Goal: Transaction & Acquisition: Purchase product/service

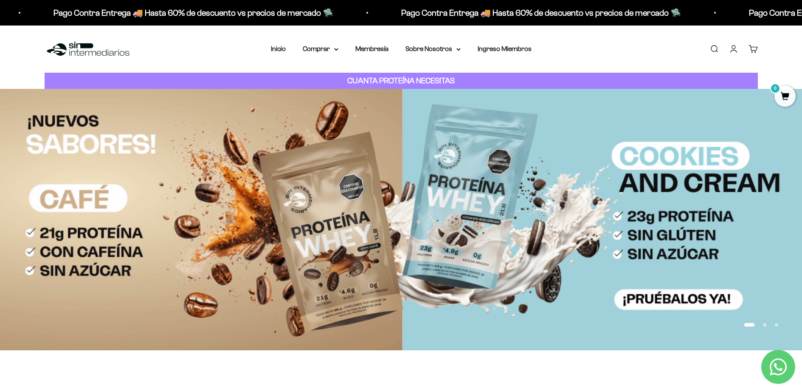
click at [121, 50] on img at bounding box center [88, 49] width 87 height 18
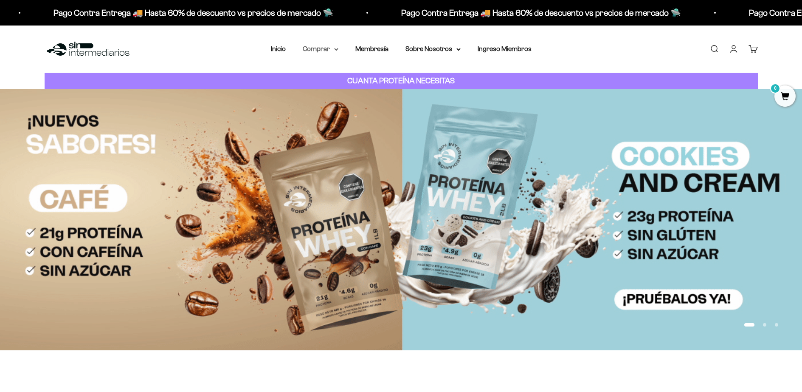
click at [318, 49] on summary "Comprar" at bounding box center [321, 48] width 36 height 11
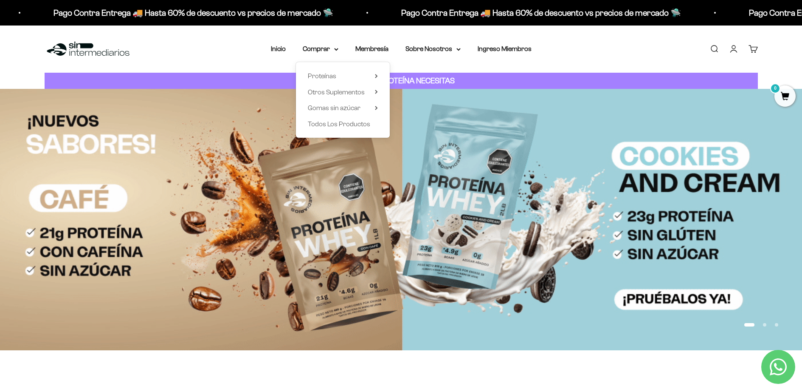
click at [377, 62] on div "Proteínas Ver Todos Whey Iso Vegan Shaker" at bounding box center [343, 100] width 94 height 76
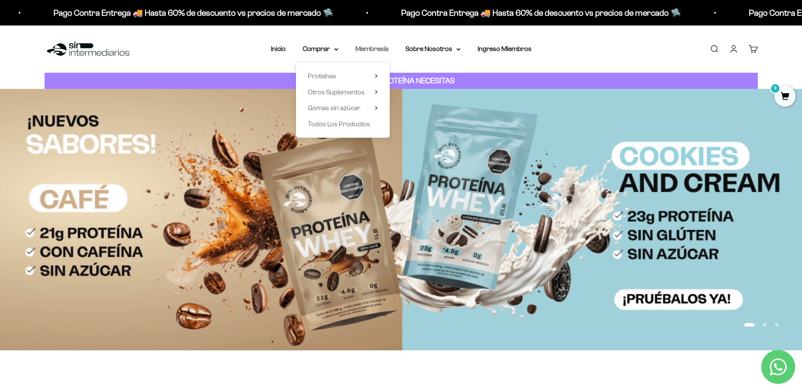
click at [377, 51] on link "Membresía" at bounding box center [372, 48] width 33 height 7
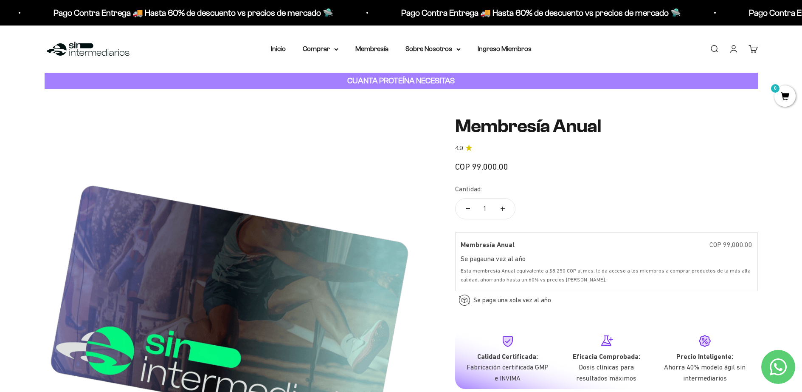
click at [85, 48] on img at bounding box center [88, 49] width 87 height 18
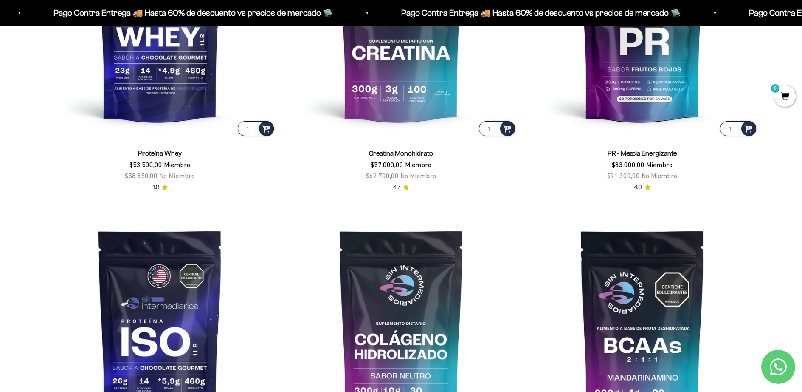
scroll to position [373, 0]
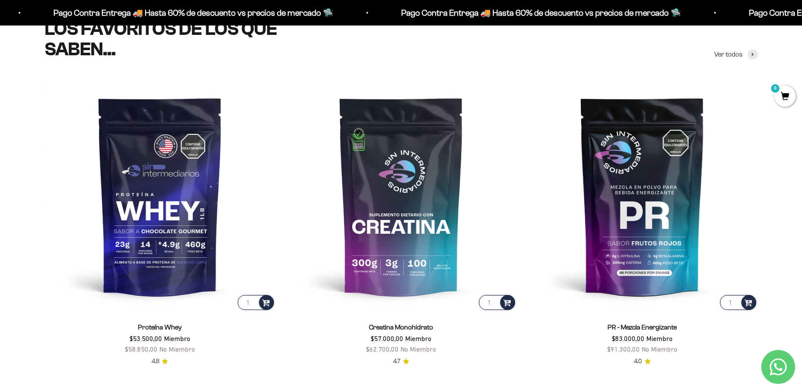
click at [160, 181] on img at bounding box center [160, 195] width 231 height 231
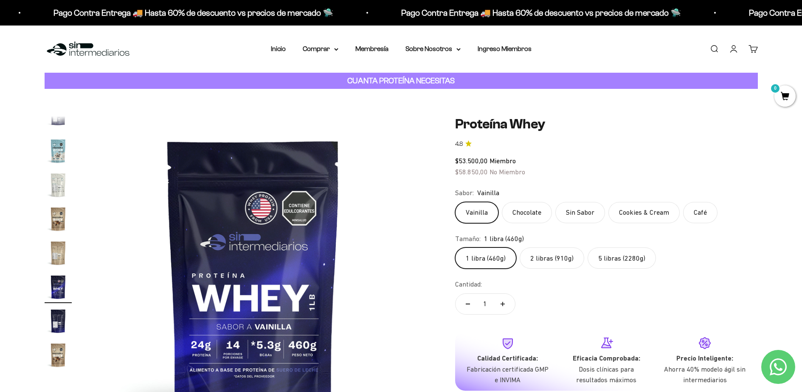
click at [636, 261] on label "5 libras (2280g)" at bounding box center [622, 257] width 68 height 21
click at [455, 247] on input "5 libras (2280g)" at bounding box center [455, 247] width 0 height 0
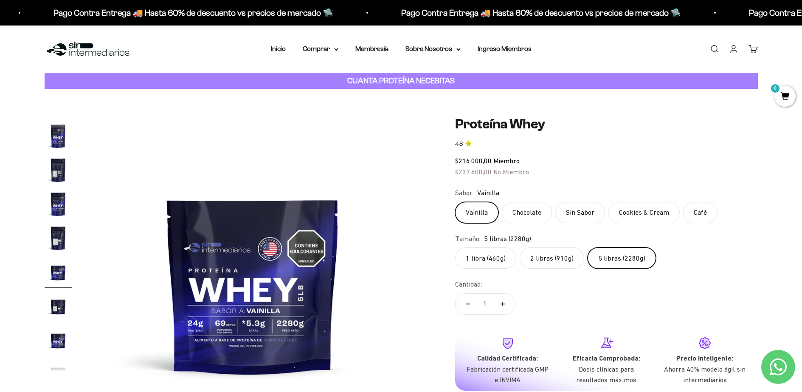
click at [55, 166] on img "Ir al artículo 7" at bounding box center [58, 169] width 27 height 27
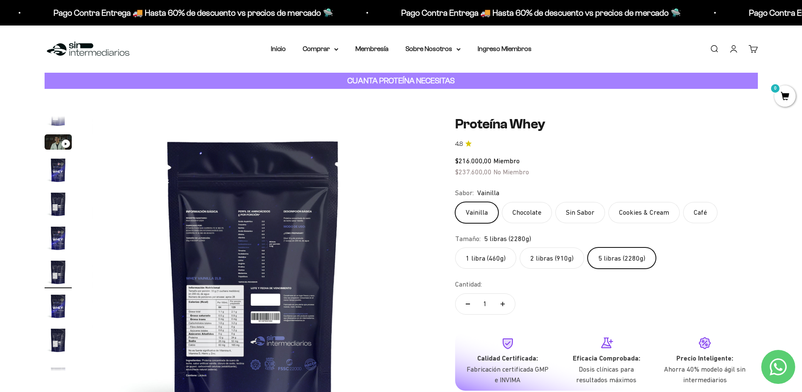
click at [220, 310] on img at bounding box center [253, 277] width 322 height 322
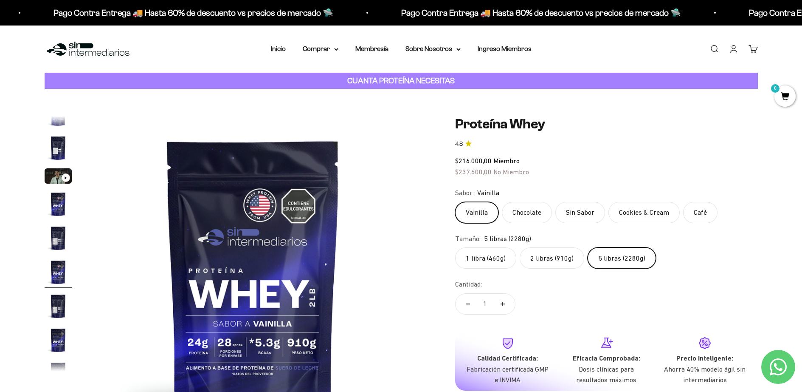
click at [220, 310] on img at bounding box center [253, 277] width 322 height 322
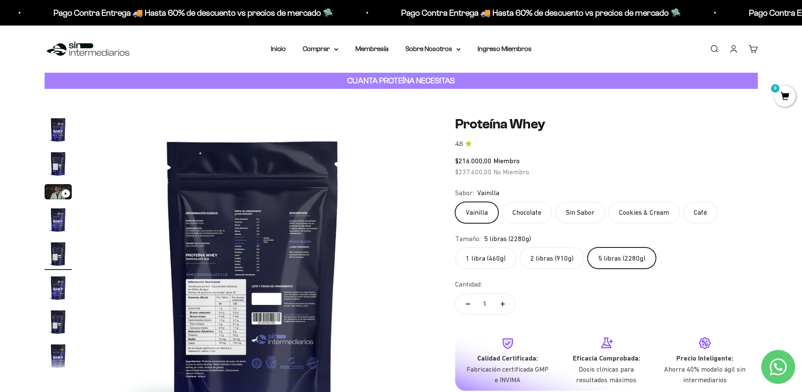
click at [608, 206] on div "Vainilla Chocolate Sin Sabor Cookies & Cream Café" at bounding box center [606, 212] width 303 height 21
click at [595, 210] on label "Sin Sabor" at bounding box center [581, 212] width 50 height 21
click at [455, 202] on input "Sin Sabor" at bounding box center [455, 201] width 0 height 0
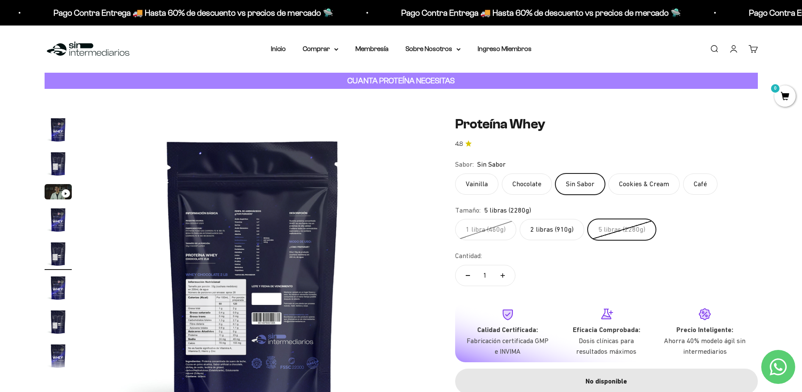
click at [608, 225] on label "5 libras (2280g)" at bounding box center [622, 229] width 68 height 21
click at [455, 219] on input "5 libras (2280g)" at bounding box center [455, 218] width 0 height 0
click at [540, 181] on label "Chocolate" at bounding box center [527, 183] width 50 height 21
click at [455, 173] on input "Chocolate" at bounding box center [455, 173] width 0 height 0
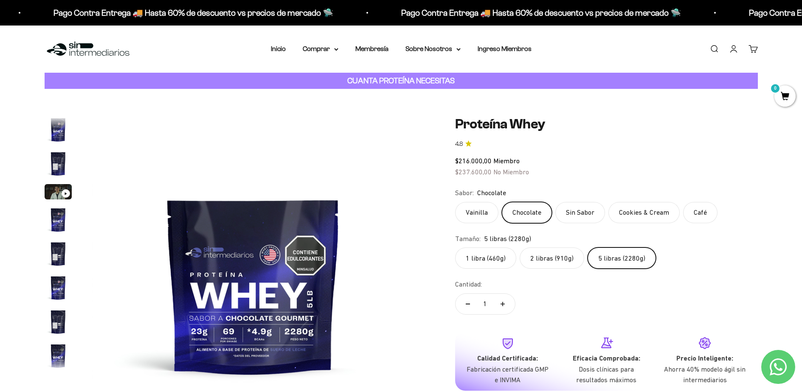
scroll to position [220, 0]
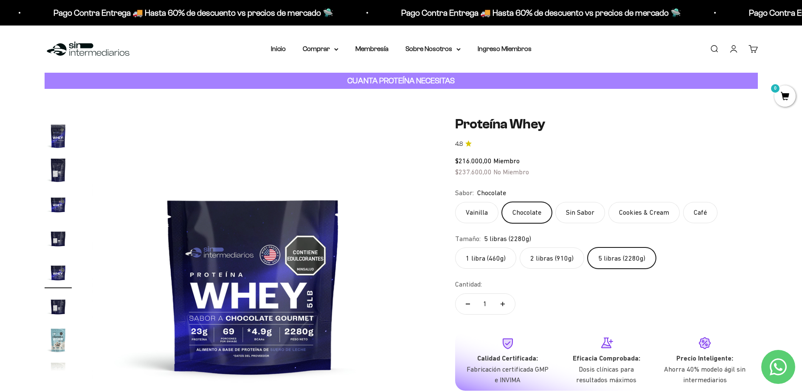
click at [486, 207] on label "Vainilla" at bounding box center [476, 212] width 43 height 21
click at [455, 202] on input "Vainilla" at bounding box center [455, 201] width 0 height 0
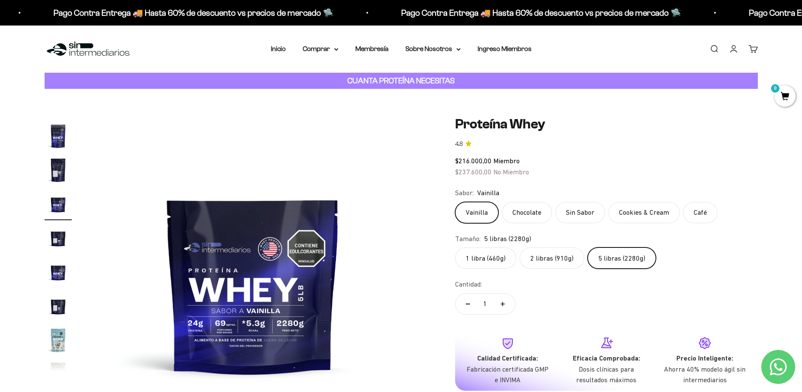
scroll to position [152, 0]
click at [652, 215] on label "Cookies & Cream" at bounding box center [644, 212] width 71 height 21
click at [455, 202] on input "Cookies & Cream" at bounding box center [455, 201] width 0 height 0
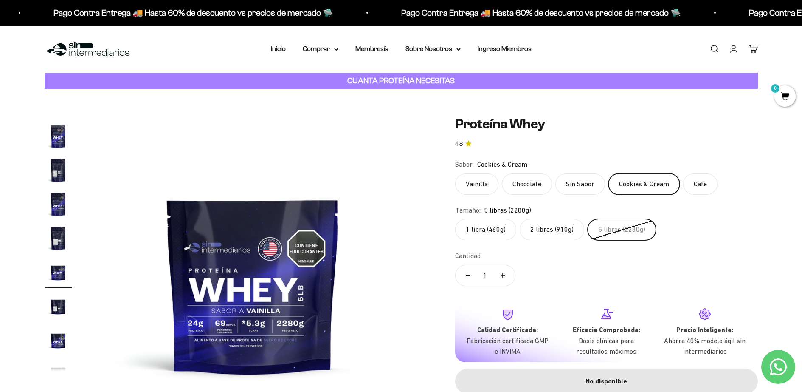
click at [539, 230] on label "2 libras (910g)" at bounding box center [552, 229] width 65 height 21
click at [455, 219] on input "2 libras (910g)" at bounding box center [455, 218] width 0 height 0
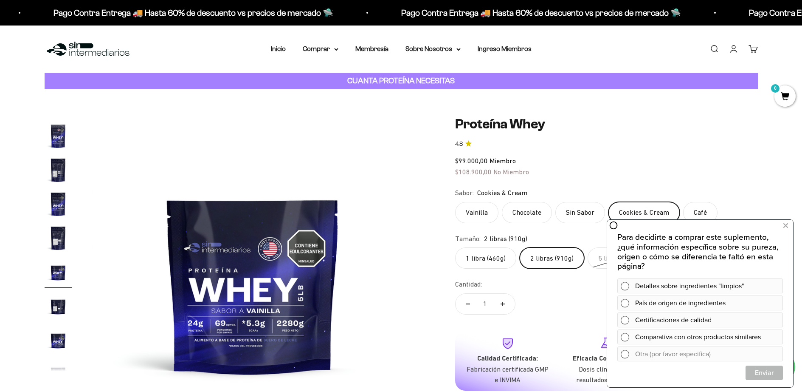
click at [596, 257] on label "5 libras (2280g)" at bounding box center [622, 257] width 68 height 21
click at [455, 247] on input "5 libras (2280g)" at bounding box center [455, 247] width 0 height 0
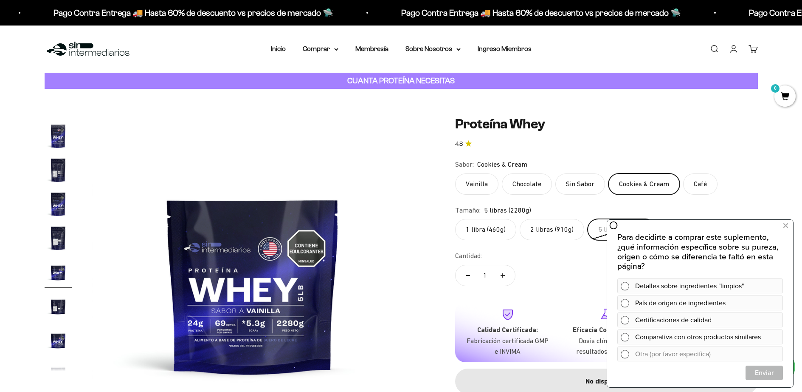
click at [696, 180] on label "Café" at bounding box center [701, 183] width 34 height 21
click at [455, 173] on input "Café" at bounding box center [455, 173] width 0 height 0
click at [622, 184] on label "Cookies & Cream" at bounding box center [644, 183] width 71 height 21
click at [455, 173] on input "Cookies & Cream" at bounding box center [455, 173] width 0 height 0
click at [593, 182] on label "Sin Sabor" at bounding box center [581, 183] width 50 height 21
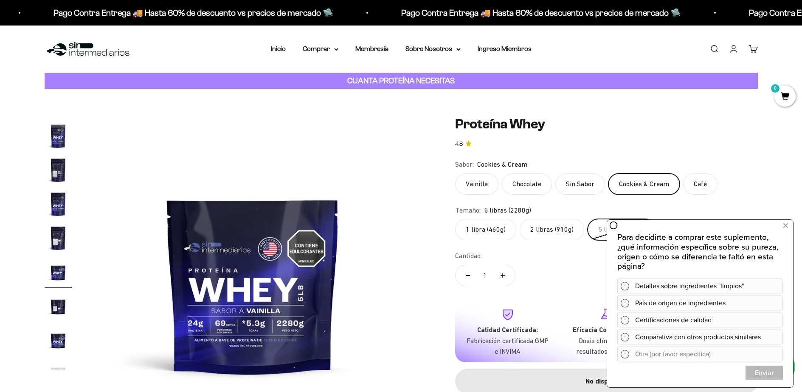
click at [455, 173] on input "Sin Sabor" at bounding box center [455, 173] width 0 height 0
click at [523, 181] on label "Chocolate" at bounding box center [527, 183] width 50 height 21
click at [455, 173] on input "Chocolate" at bounding box center [455, 173] width 0 height 0
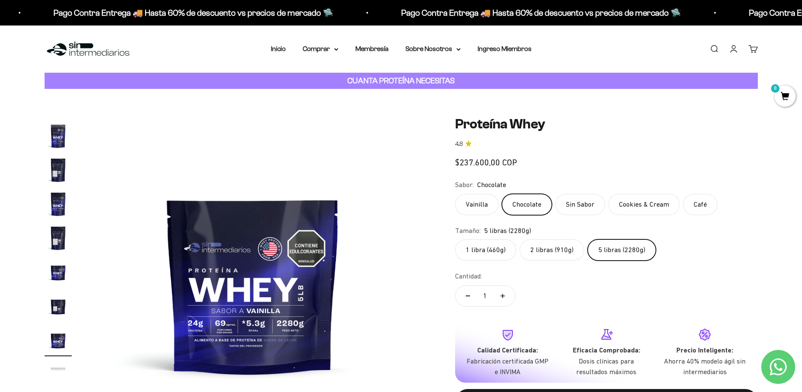
scroll to position [0, 3660]
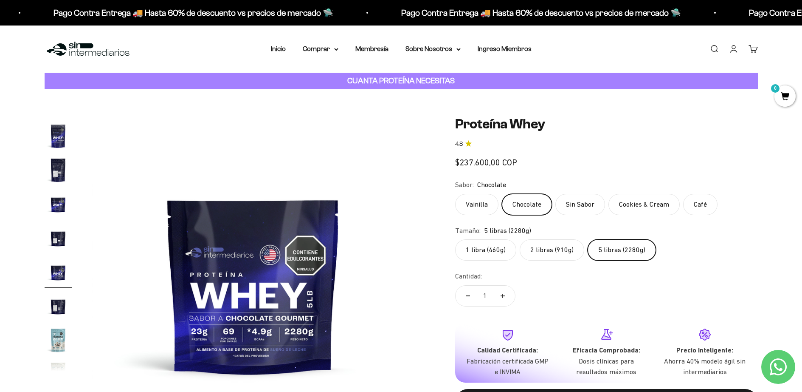
click at [455, 185] on safe-sticky "Proteína Whey 4.8 Precio de oferta $237.600,00 COP Calidad de líder, precio int…" at bounding box center [606, 272] width 303 height 312
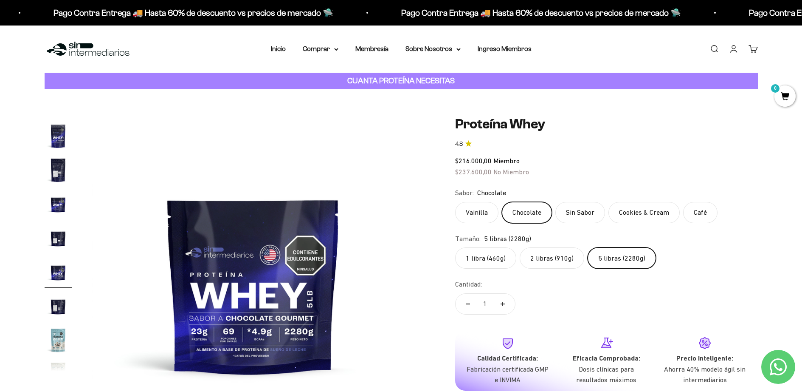
scroll to position [220, 0]
click at [470, 202] on label "Vainilla" at bounding box center [476, 212] width 43 height 21
click at [455, 202] on input "Vainilla" at bounding box center [455, 201] width 0 height 0
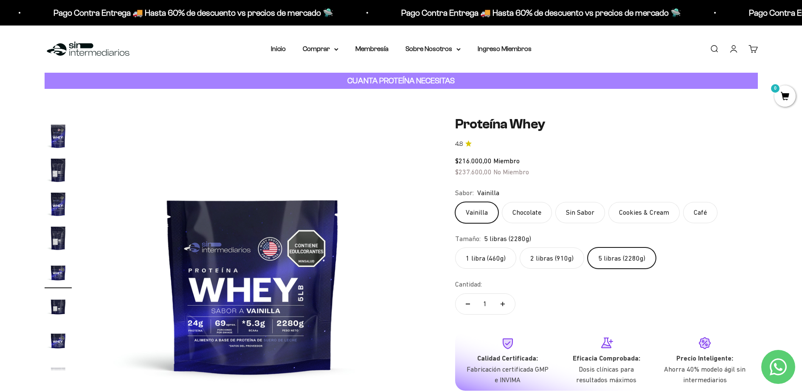
click at [523, 211] on label "Chocolate" at bounding box center [527, 212] width 50 height 21
click at [455, 202] on input "Chocolate" at bounding box center [455, 201] width 0 height 0
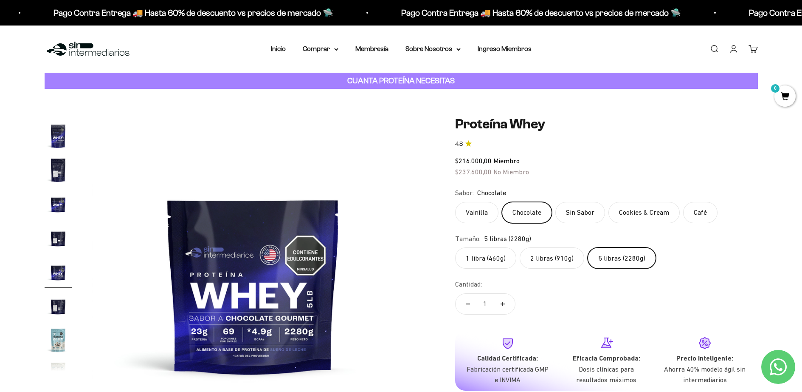
click at [593, 211] on label "Sin Sabor" at bounding box center [581, 212] width 50 height 21
click at [455, 202] on input "Sin Sabor" at bounding box center [455, 201] width 0 height 0
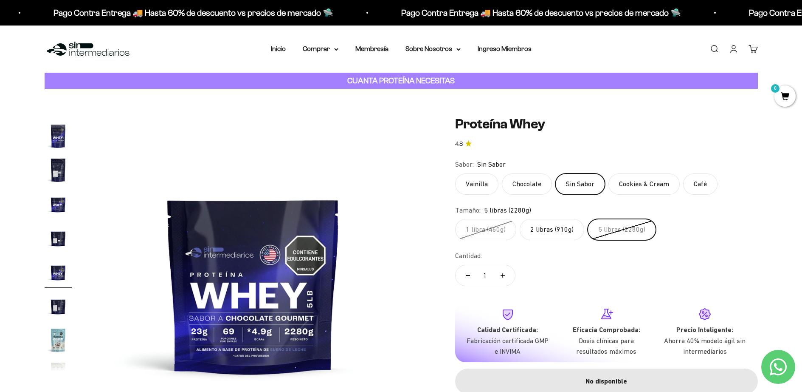
click at [620, 189] on label "Cookies & Cream" at bounding box center [644, 183] width 71 height 21
click at [455, 173] on input "Cookies & Cream" at bounding box center [455, 173] width 0 height 0
click at [534, 227] on label "2 libras (910g)" at bounding box center [552, 229] width 65 height 21
click at [455, 219] on input "2 libras (910g)" at bounding box center [455, 218] width 0 height 0
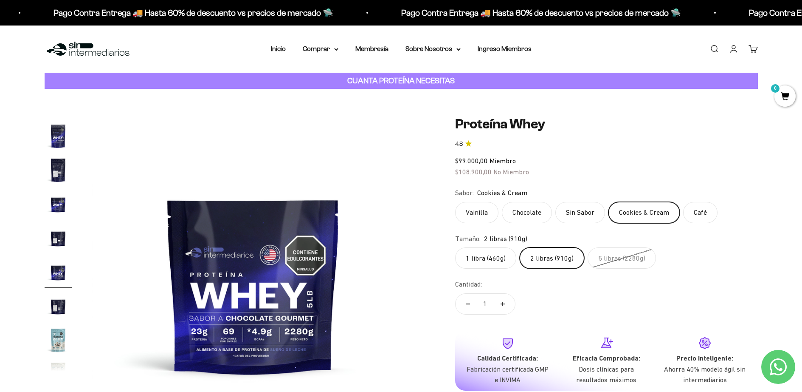
click at [486, 215] on label "Vainilla" at bounding box center [476, 212] width 43 height 21
click at [455, 202] on input "Vainilla" at bounding box center [455, 201] width 0 height 0
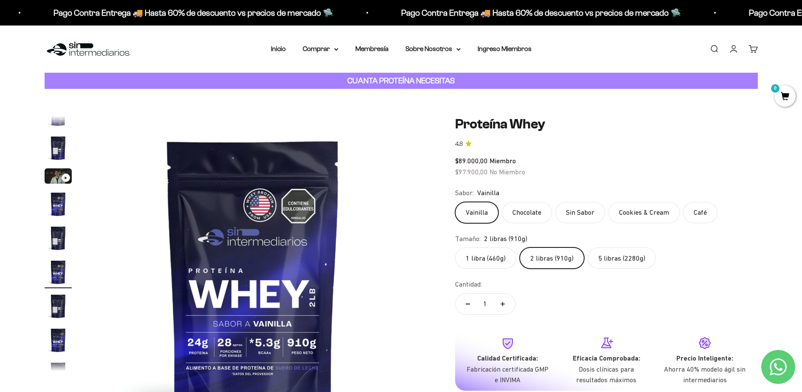
click at [619, 209] on label "Cookies & Cream" at bounding box center [644, 212] width 71 height 21
click at [455, 202] on input "Cookies & Cream" at bounding box center [455, 201] width 0 height 0
click at [478, 216] on label "Vainilla" at bounding box center [476, 212] width 43 height 21
click at [455, 202] on input "Vainilla" at bounding box center [455, 201] width 0 height 0
click at [591, 217] on label "Sin Sabor" at bounding box center [581, 212] width 50 height 21
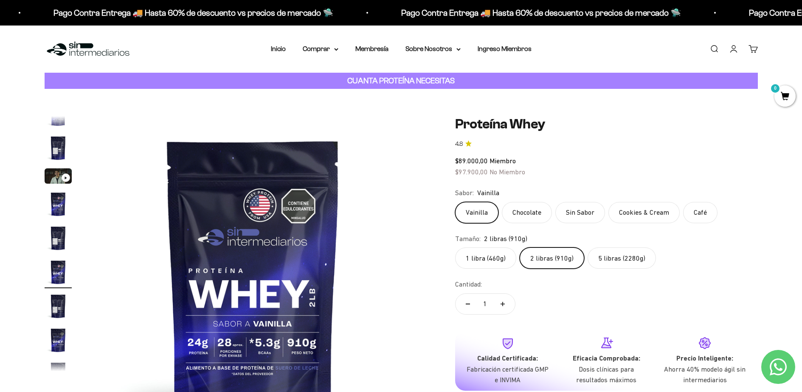
click at [455, 202] on input "Sin Sabor" at bounding box center [455, 201] width 0 height 0
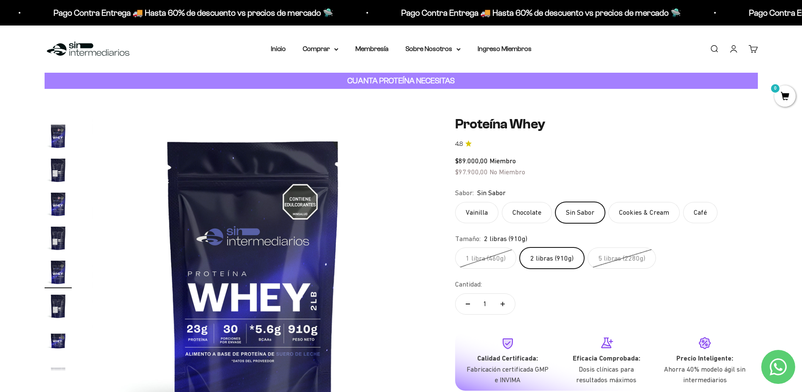
click at [542, 216] on label "Chocolate" at bounding box center [527, 212] width 50 height 21
click at [455, 202] on input "Chocolate" at bounding box center [455, 201] width 0 height 0
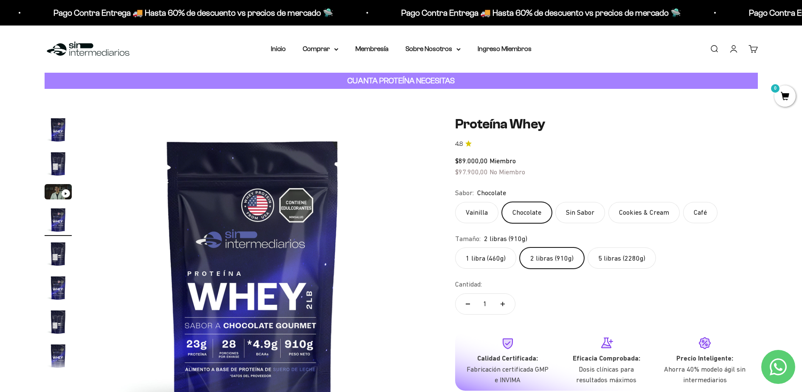
click at [483, 215] on label "Vainilla" at bounding box center [476, 212] width 43 height 21
click at [455, 202] on input "Vainilla" at bounding box center [455, 201] width 0 height 0
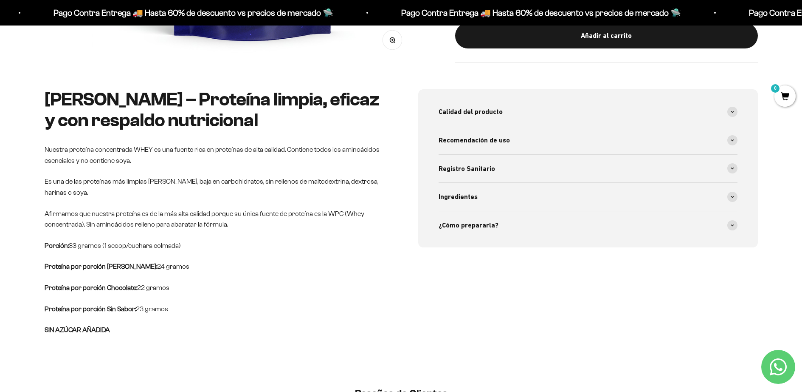
click at [274, 282] on p "Proteína por porción Chocolate: 22 gramos" at bounding box center [215, 287] width 340 height 11
click at [270, 271] on div "Whey Vainilla – Proteína limpia, eficaz y con respaldo nutricional Nuestra prot…" at bounding box center [215, 212] width 340 height 246
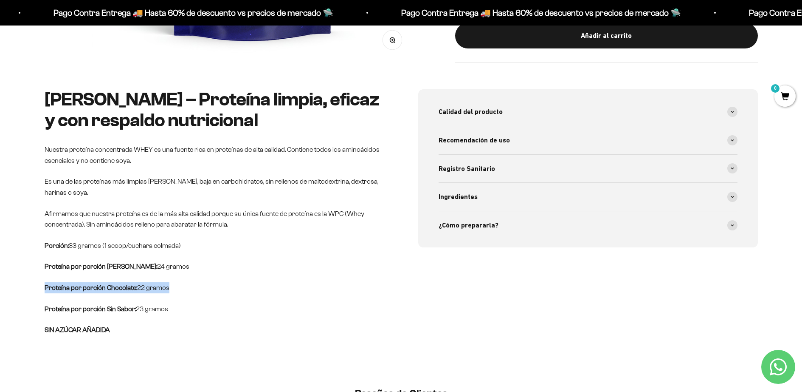
click at [270, 271] on div "Whey Vainilla – Proteína limpia, eficaz y con respaldo nutricional Nuestra prot…" at bounding box center [215, 212] width 340 height 246
click at [268, 265] on p "Proteína por porción Vainilla: 24 gramos" at bounding box center [215, 266] width 340 height 11
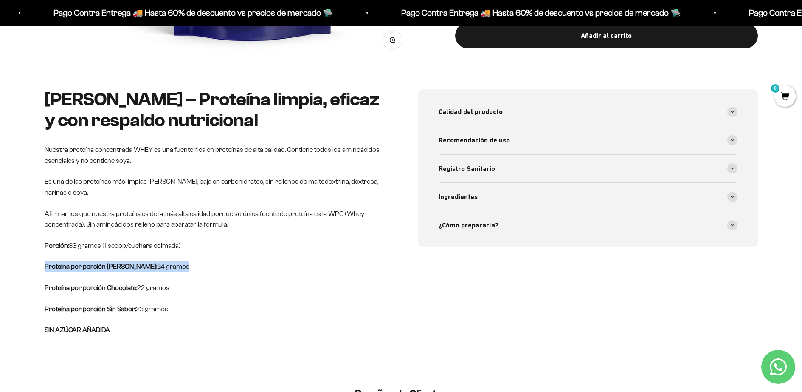
click at [268, 265] on p "Proteína por porción Vainilla: 24 gramos" at bounding box center [215, 266] width 340 height 11
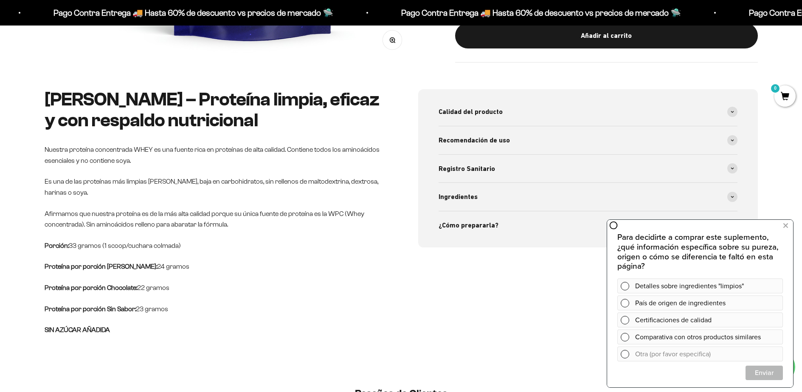
click at [266, 263] on p "Proteína por porción Vainilla: 24 gramos" at bounding box center [215, 266] width 340 height 11
click at [268, 263] on p "Proteína por porción Vainilla: 24 gramos" at bounding box center [215, 266] width 340 height 11
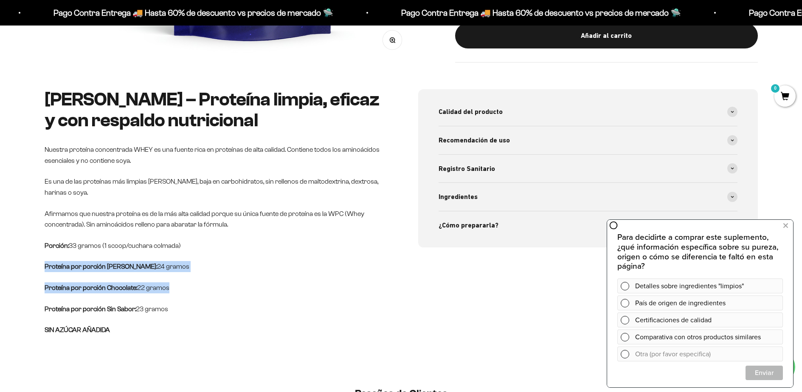
drag, startPoint x: 268, startPoint y: 263, endPoint x: 261, endPoint y: 278, distance: 16.7
click at [261, 278] on div "Whey Vainilla – Proteína limpia, eficaz y con respaldo nutricional Nuestra prot…" at bounding box center [215, 212] width 340 height 246
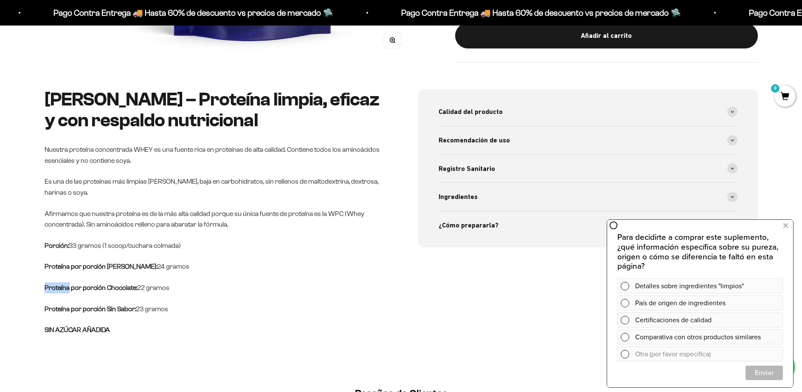
click at [261, 278] on div "Whey Vainilla – Proteína limpia, eficaz y con respaldo nutricional Nuestra prot…" at bounding box center [215, 212] width 340 height 246
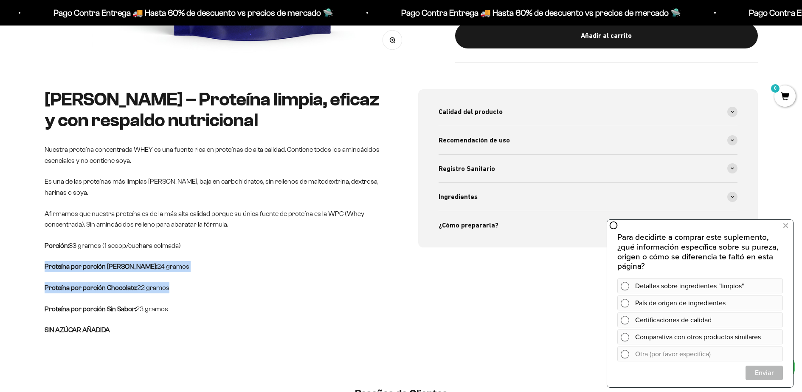
drag, startPoint x: 261, startPoint y: 277, endPoint x: 256, endPoint y: 258, distance: 20.3
click at [256, 258] on div "Whey Vainilla – Proteína limpia, eficaz y con respaldo nutricional Nuestra prot…" at bounding box center [215, 212] width 340 height 246
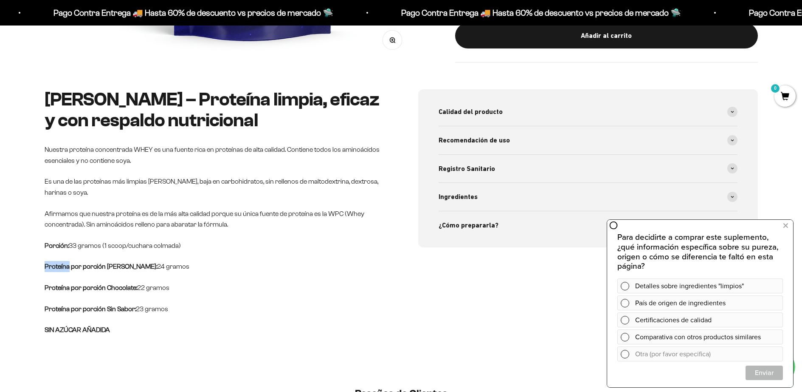
click at [256, 258] on div "Whey Vainilla – Proteína limpia, eficaz y con respaldo nutricional Nuestra prot…" at bounding box center [215, 212] width 340 height 246
click at [224, 223] on p "Afirmamos que nuestra proteína es de la más alta calidad porque su única fuente…" at bounding box center [215, 219] width 340 height 22
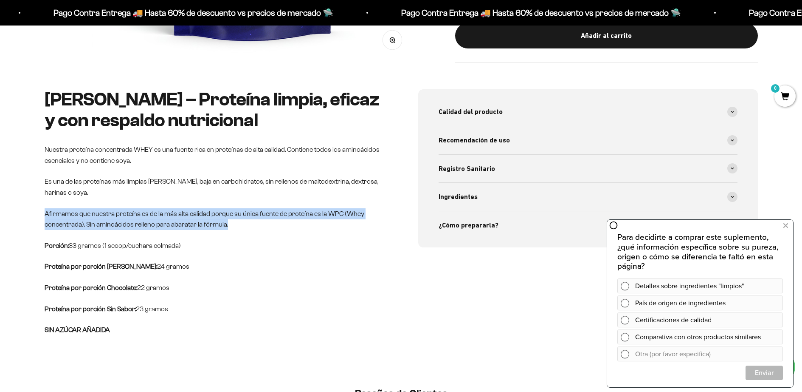
click at [223, 224] on p "Afirmamos que nuestra proteína es de la más alta calidad porque su única fuente…" at bounding box center [215, 219] width 340 height 22
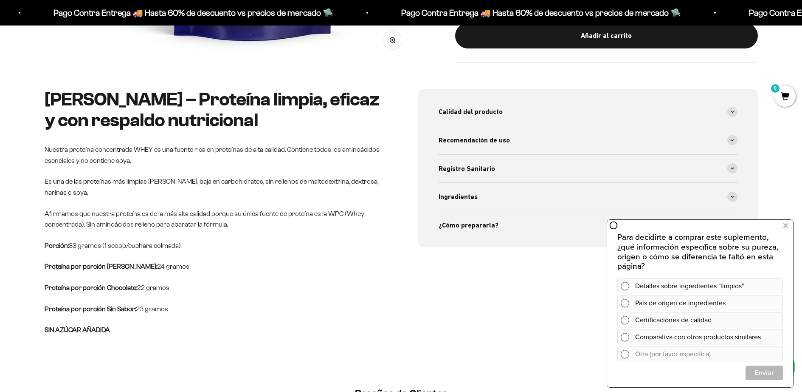
click at [192, 274] on div "Whey Vainilla – Proteína limpia, eficaz y con respaldo nutricional Nuestra prot…" at bounding box center [215, 212] width 340 height 246
click at [192, 273] on div "Whey Vainilla – Proteína limpia, eficaz y con respaldo nutricional Nuestra prot…" at bounding box center [215, 212] width 340 height 246
click at [188, 266] on p "Proteína por porción Vainilla: 24 gramos" at bounding box center [215, 266] width 340 height 11
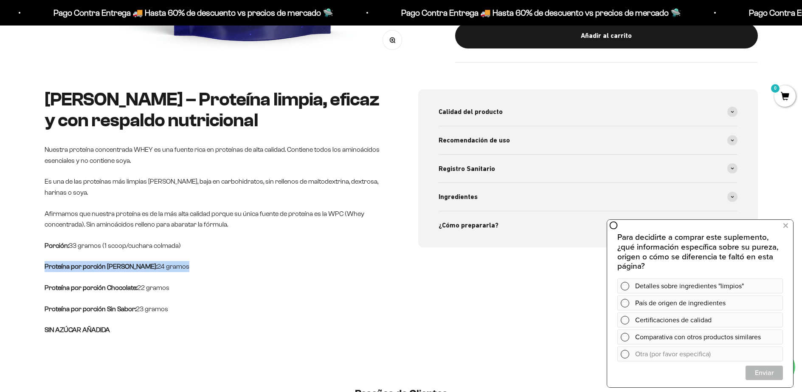
click at [188, 266] on p "Proteína por porción Vainilla: 24 gramos" at bounding box center [215, 266] width 340 height 11
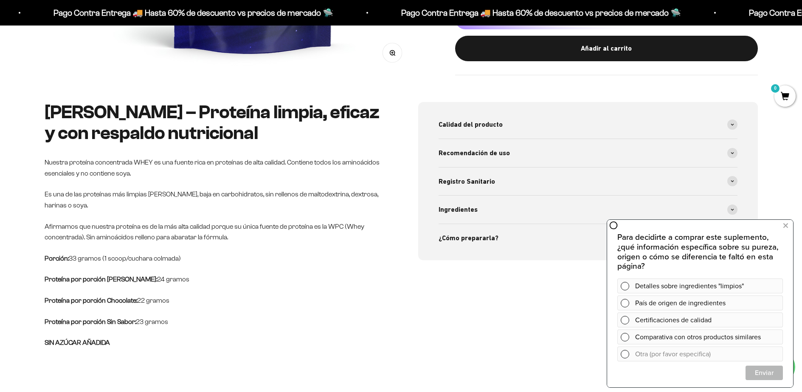
click at [185, 256] on p "Porción: 33 gramos (1 scoop/cuchara colmada)" at bounding box center [215, 258] width 340 height 11
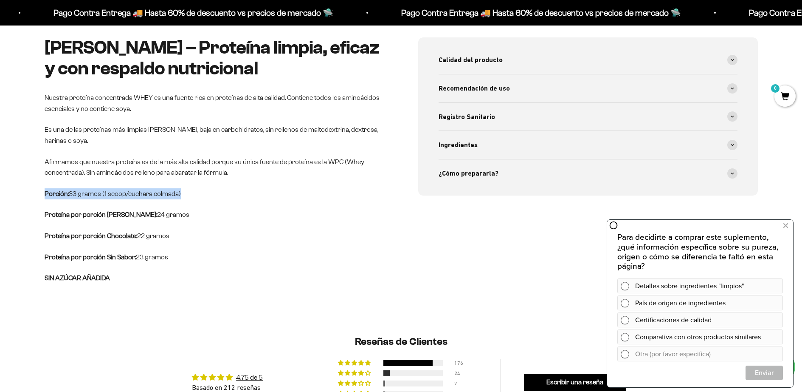
scroll to position [251, 0]
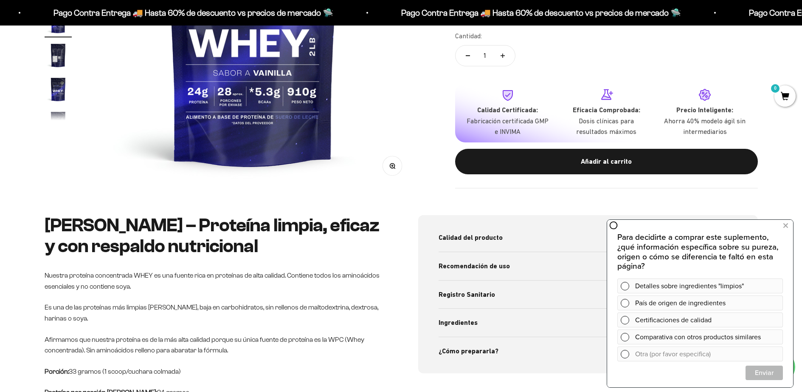
click at [475, 237] on span "Calidad del producto" at bounding box center [471, 237] width 64 height 11
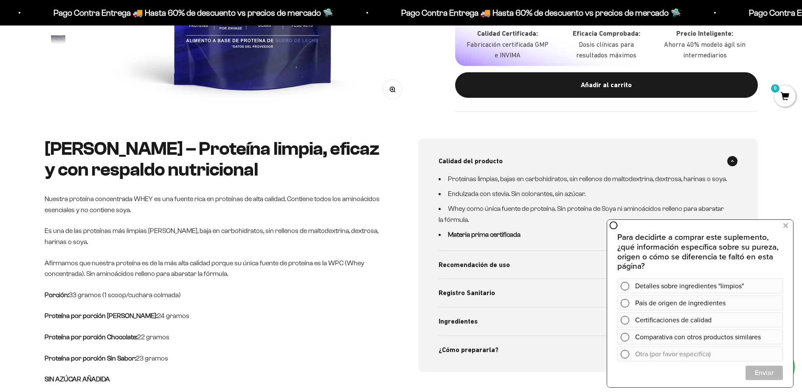
scroll to position [377, 0]
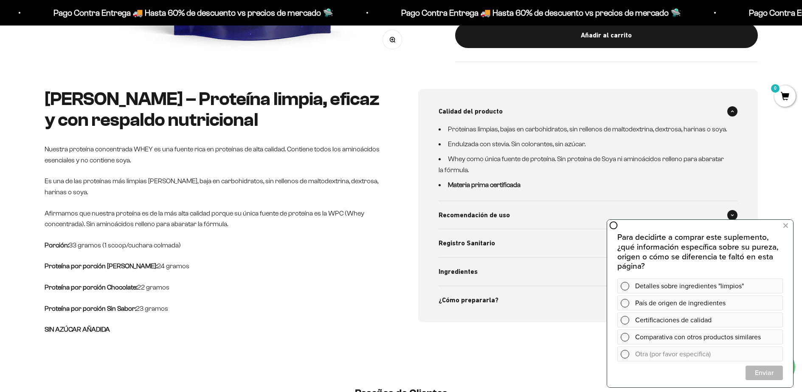
click at [493, 215] on span "Recomendación de uso" at bounding box center [474, 214] width 71 height 11
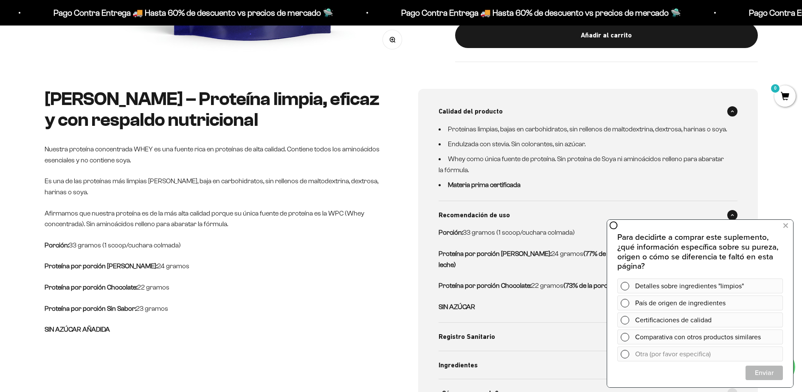
scroll to position [449, 0]
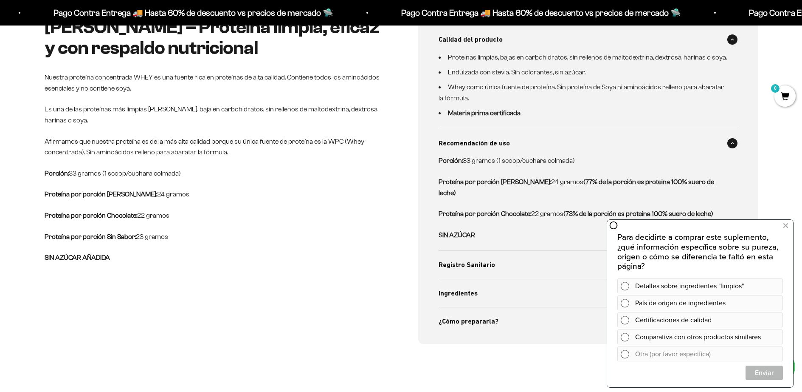
click at [587, 186] on div "Porción: 33 gramos (1 scoop/cuchara colmada) Proteína por porción Vainilla: 24 …" at bounding box center [583, 197] width 289 height 85
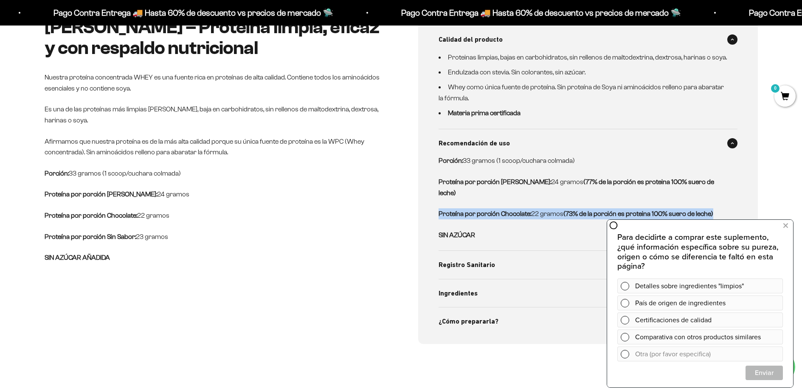
click at [587, 186] on div "Porción: 33 gramos (1 scoop/cuchara colmada) Proteína por porción Vainilla: 24 …" at bounding box center [583, 197] width 289 height 85
click at [577, 208] on p "Proteína por porción Chocolate: 22 gramos (73% de la porción es proteina 100% s…" at bounding box center [583, 213] width 289 height 11
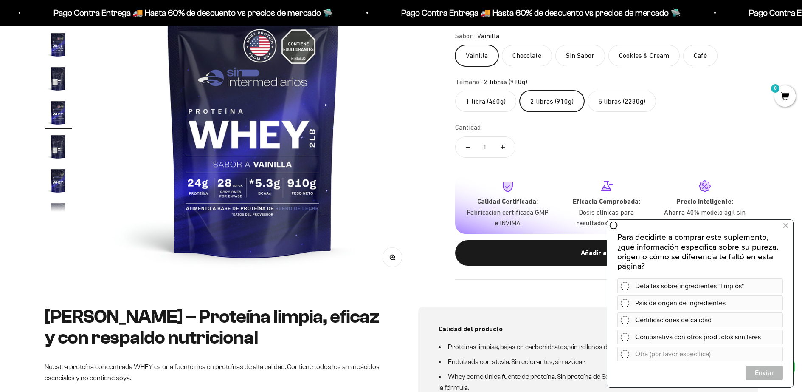
scroll to position [41, 0]
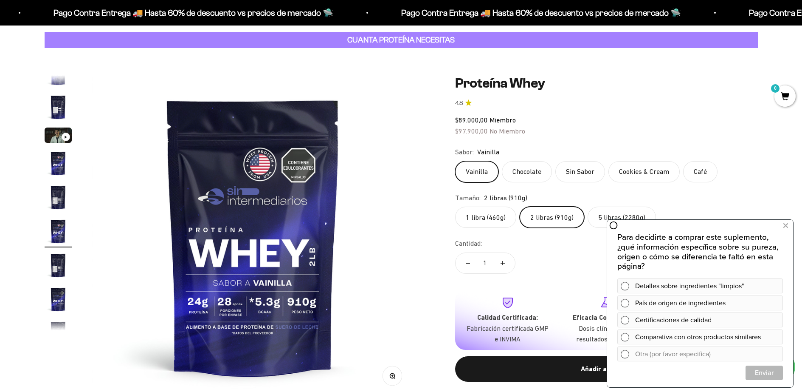
click at [60, 169] on img "Ir al artículo 4" at bounding box center [58, 163] width 27 height 27
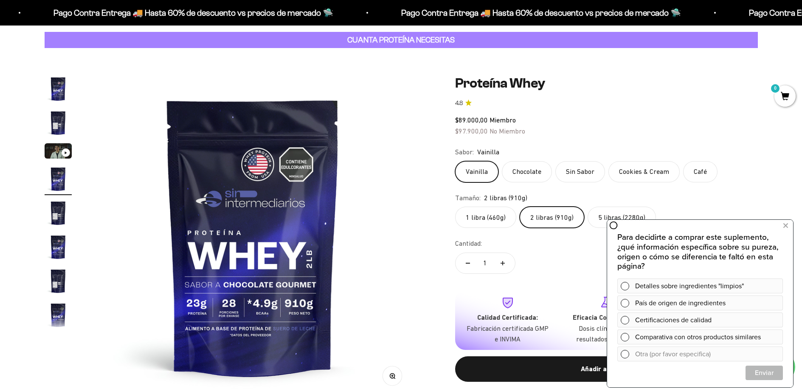
click at [57, 194] on button "Ir al artículo 4" at bounding box center [58, 180] width 27 height 30
click at [56, 208] on img "Ir al artículo 5" at bounding box center [58, 212] width 27 height 27
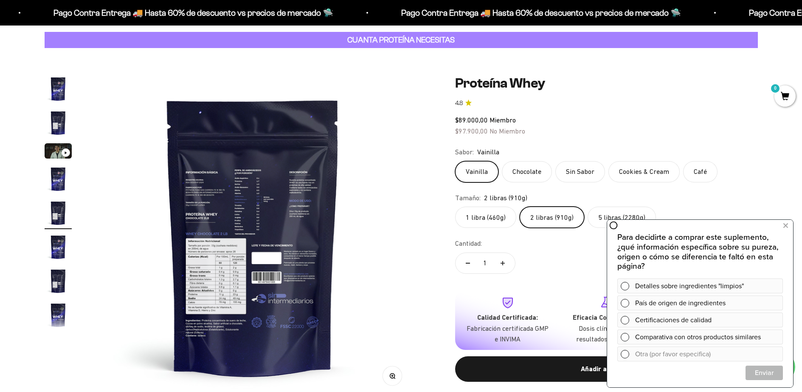
click at [59, 246] on img "Ir al artículo 6" at bounding box center [58, 246] width 27 height 27
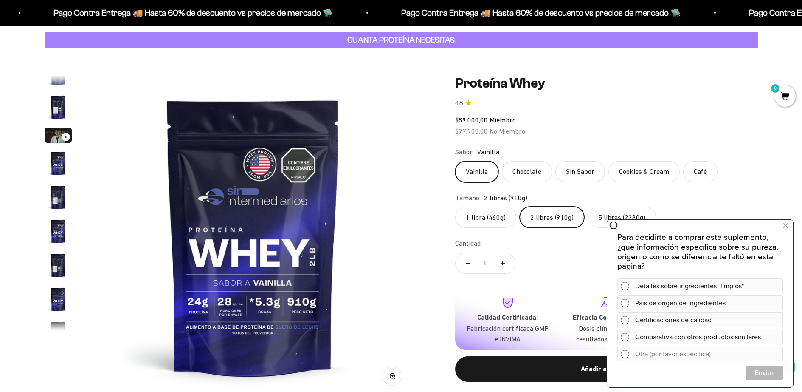
click at [60, 260] on img "Ir al artículo 7" at bounding box center [58, 264] width 27 height 27
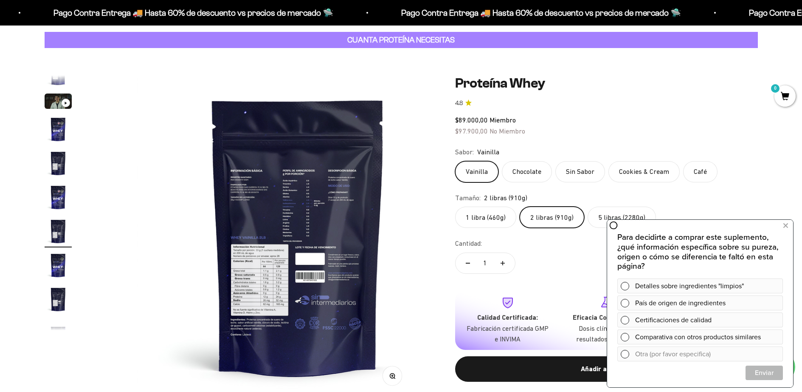
scroll to position [0, 1996]
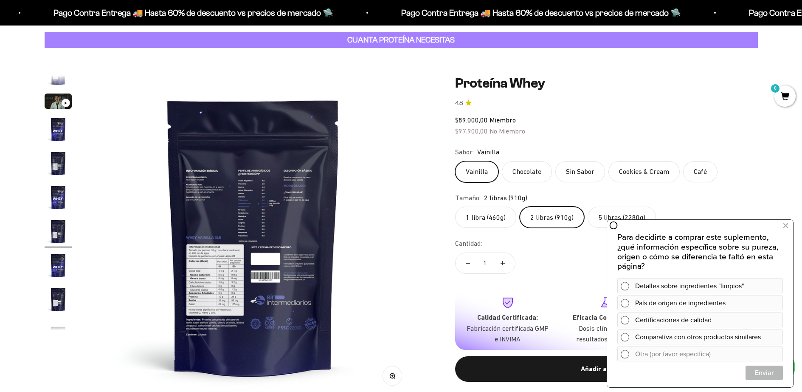
click at [62, 128] on img "Ir al artículo 4" at bounding box center [58, 129] width 27 height 27
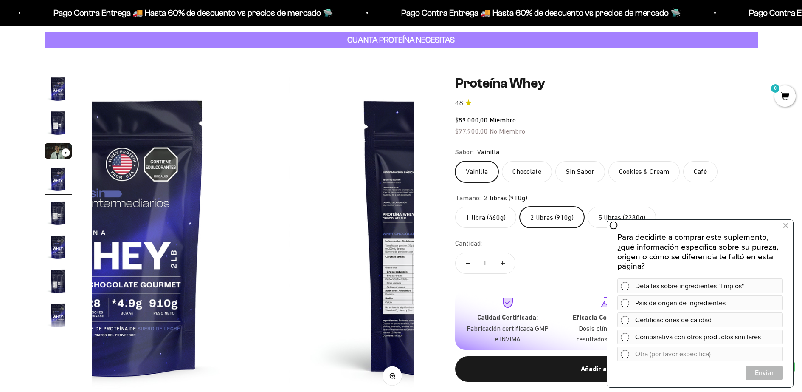
scroll to position [0, 998]
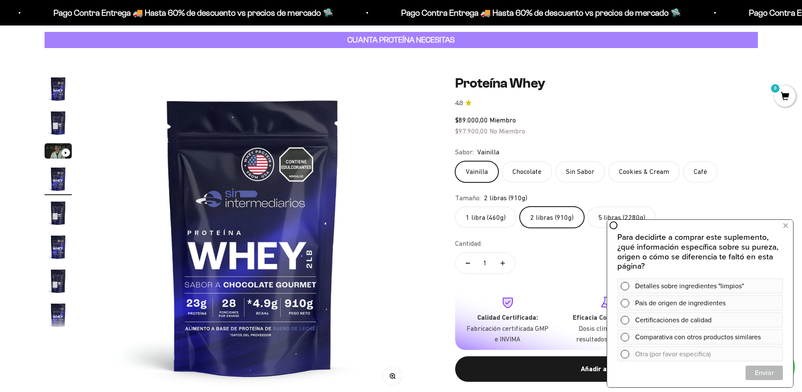
click at [60, 101] on img "Ir al artículo 1" at bounding box center [58, 88] width 27 height 27
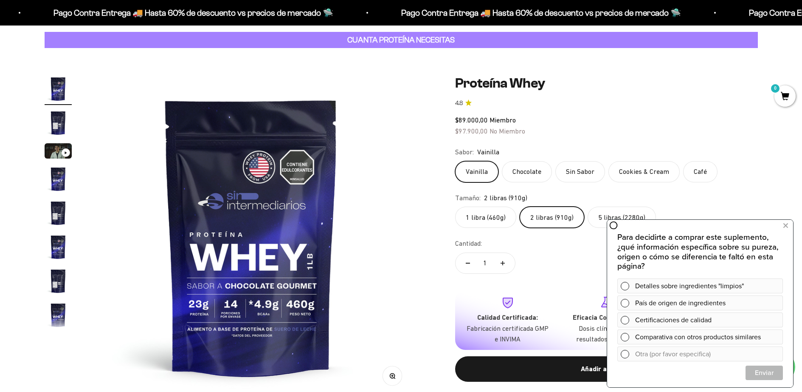
scroll to position [0, 0]
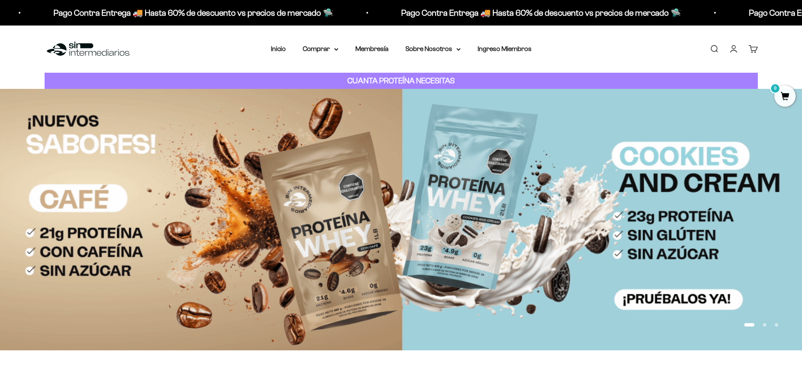
click at [380, 43] on div "Menú [GEOGRAPHIC_DATA] Inicio Comprar Proteínas Ver Todos Whey Iso Vegan Pancak…" at bounding box center [401, 48] width 802 height 47
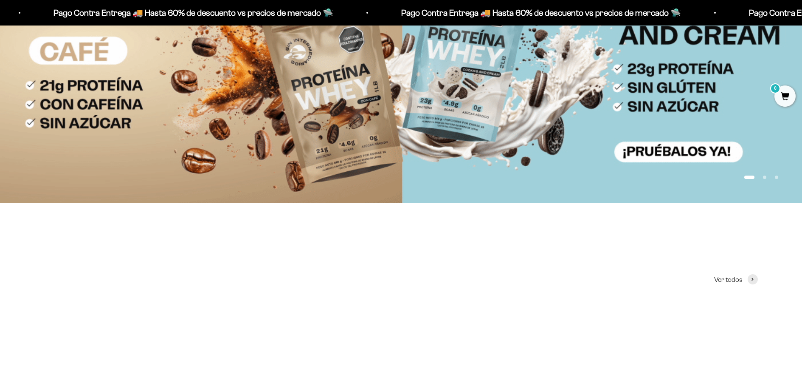
click at [379, 38] on img at bounding box center [401, 71] width 802 height 261
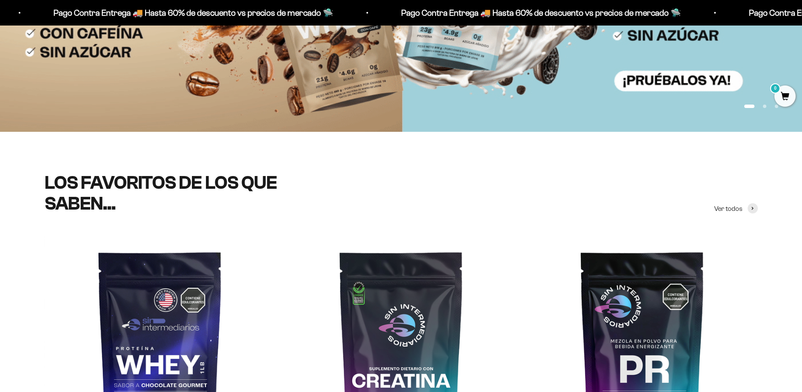
scroll to position [308, 0]
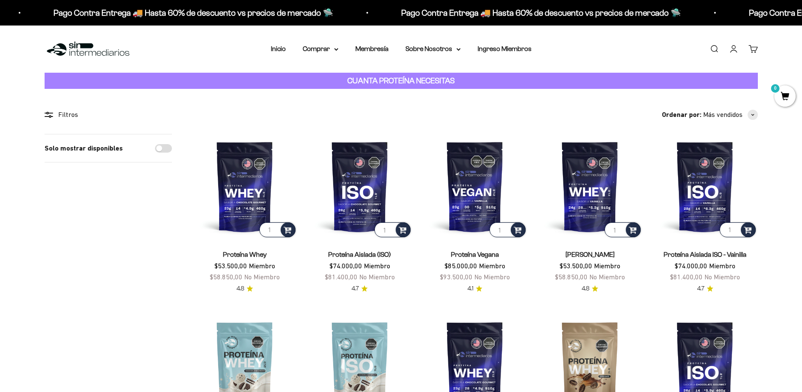
click at [372, 80] on strong "CUANTA PROTEÍNA NECESITAS" at bounding box center [400, 80] width 107 height 9
click at [331, 52] on summary "Comprar" at bounding box center [321, 48] width 36 height 11
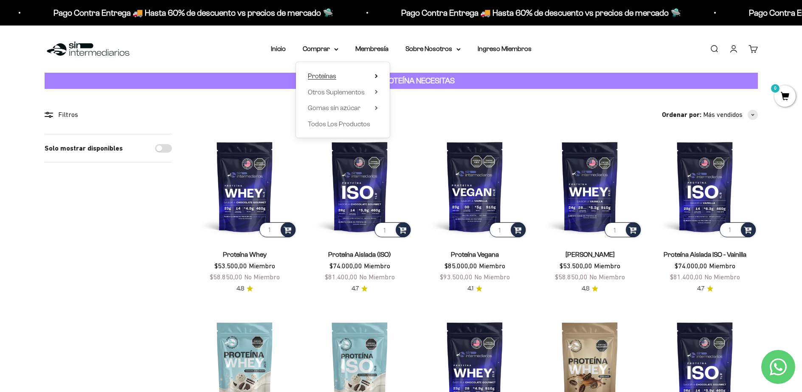
click at [333, 76] on summary "Proteínas" at bounding box center [343, 76] width 70 height 11
click at [416, 80] on span "Ver Todos" at bounding box center [417, 76] width 30 height 11
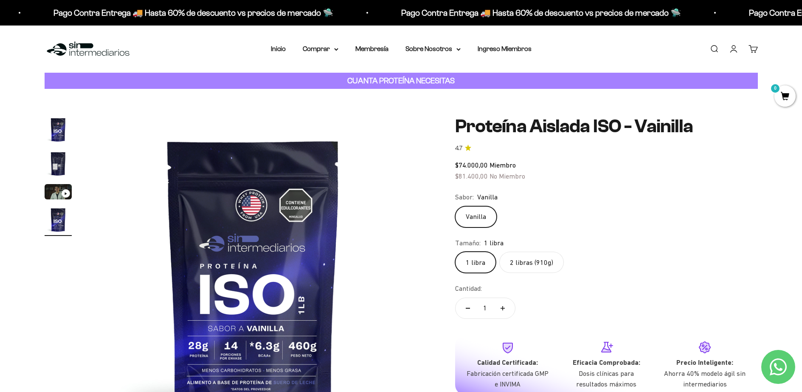
scroll to position [0, 998]
click at [554, 120] on h1 "Proteína Aislada ISO - Vainilla" at bounding box center [606, 126] width 303 height 20
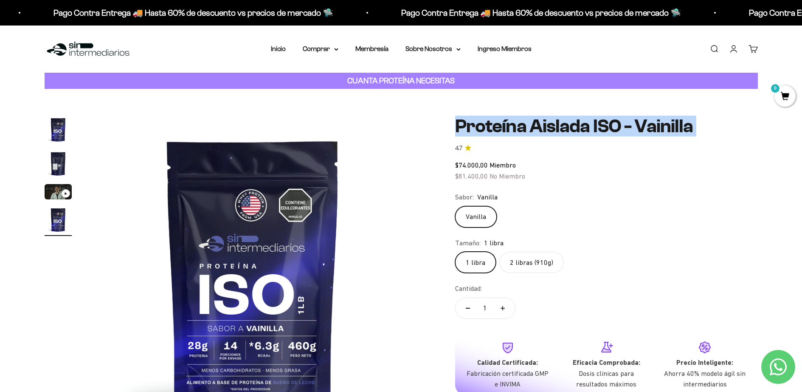
click at [554, 120] on h1 "Proteína Aislada ISO - Vainilla" at bounding box center [606, 126] width 303 height 20
click at [55, 159] on img "Ir al artículo 2" at bounding box center [58, 163] width 27 height 27
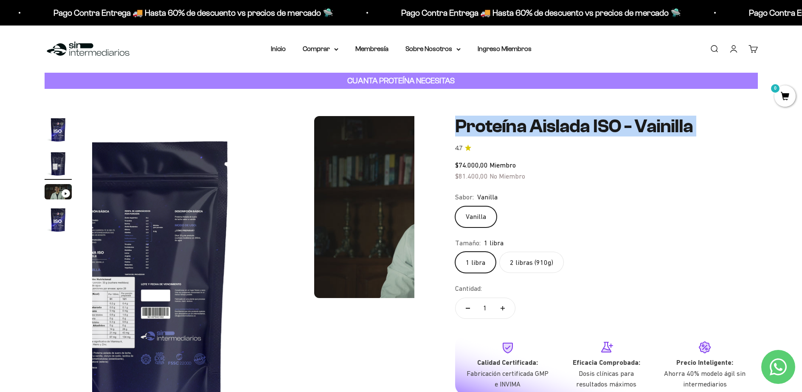
scroll to position [0, 333]
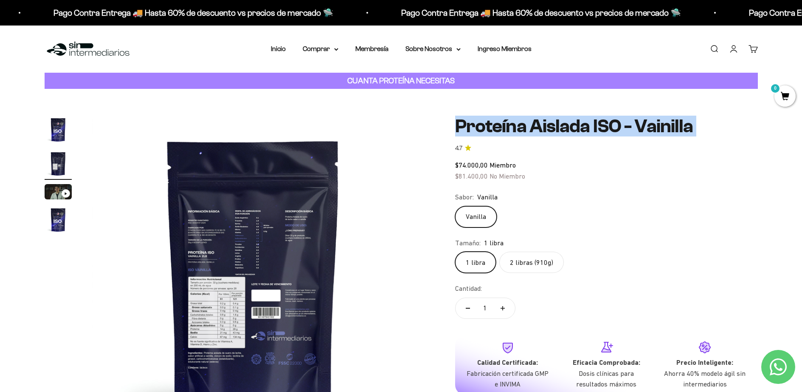
click at [225, 291] on img at bounding box center [253, 277] width 322 height 322
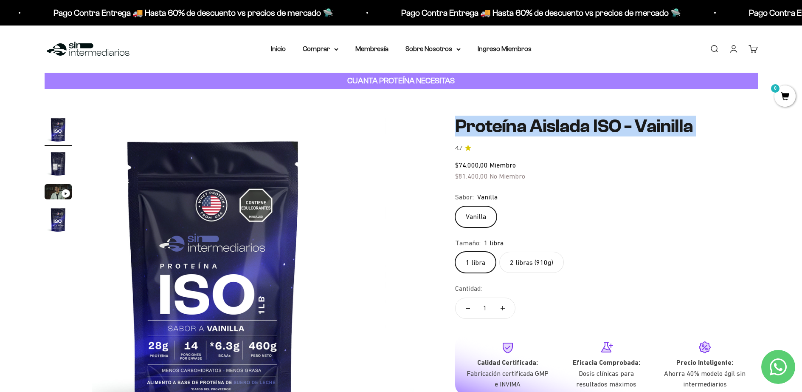
scroll to position [0, 0]
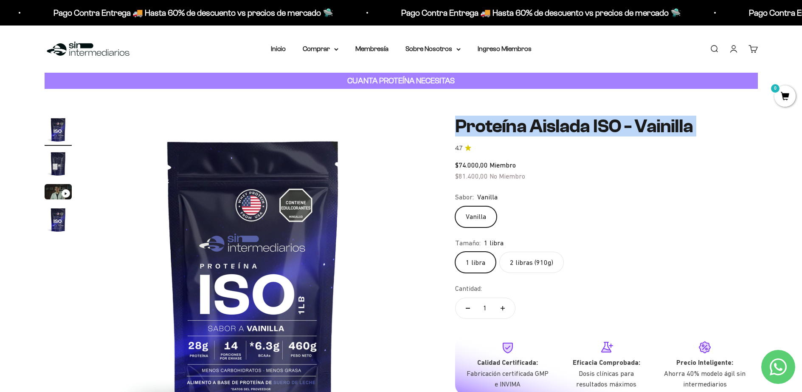
click at [226, 291] on img at bounding box center [253, 277] width 322 height 322
click at [399, 275] on img at bounding box center [253, 277] width 322 height 322
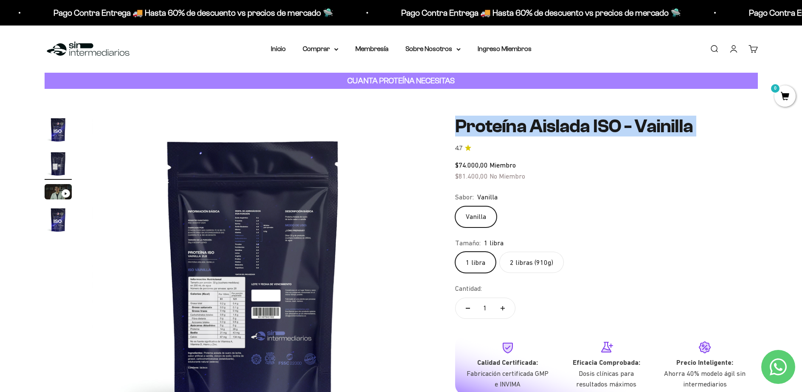
click at [362, 274] on img at bounding box center [253, 277] width 322 height 322
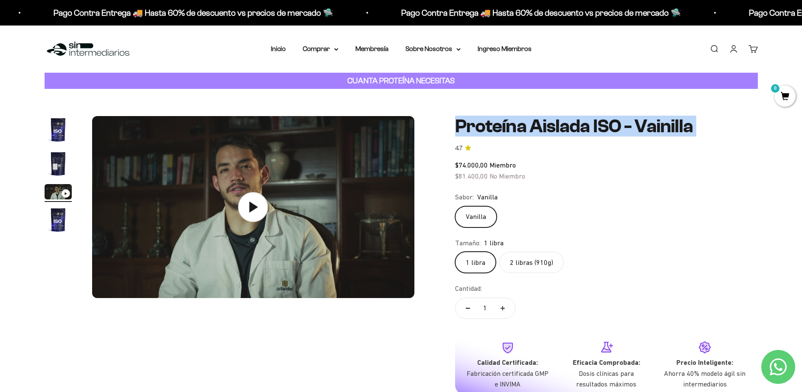
click at [361, 274] on img at bounding box center [253, 207] width 322 height 182
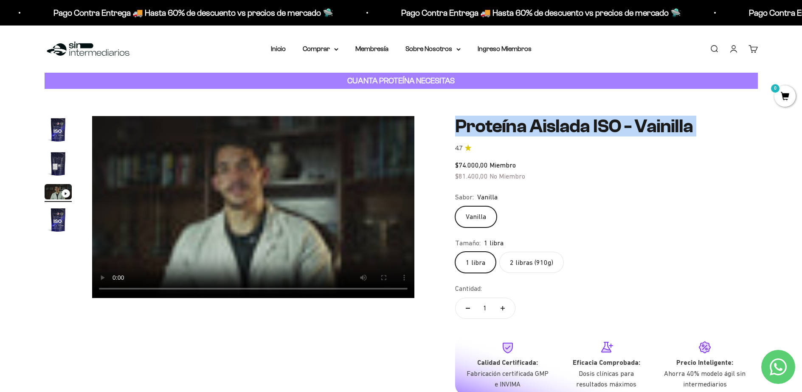
scroll to position [0, 0]
click at [121, 287] on video "Proteína Aislada ISO - Vainilla" at bounding box center [253, 207] width 322 height 182
click at [118, 288] on video "Proteína Aislada ISO - Vainilla" at bounding box center [253, 207] width 322 height 182
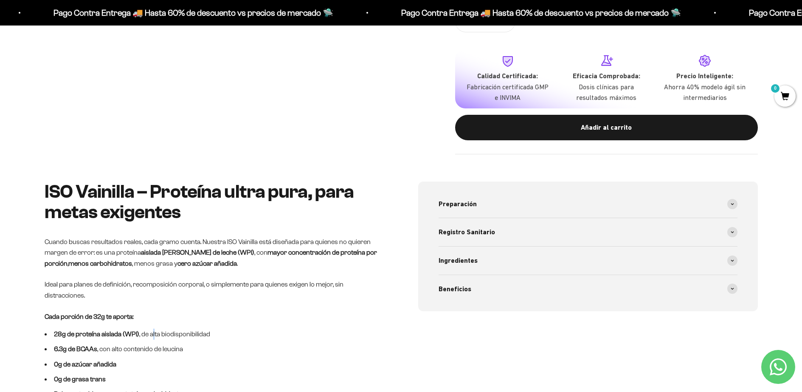
click at [155, 328] on li "28g de proteína aislada (WPI) , de alta biodisponibilidad" at bounding box center [215, 333] width 340 height 11
click at [153, 328] on li "28g de proteína aislada (WPI) , de alta biodisponibilidad" at bounding box center [215, 333] width 340 height 11
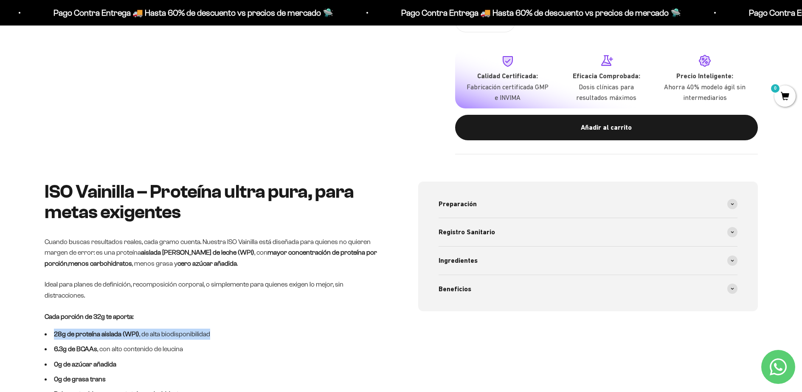
click at [140, 306] on div "ISO Vainilla – Proteína ultra pura, para metas exigentes Cuando buscas resultad…" at bounding box center [215, 392] width 340 height 422
click at [140, 305] on div "ISO Vainilla – Proteína ultra pura, para metas exigentes Cuando buscas resultad…" at bounding box center [215, 392] width 340 height 422
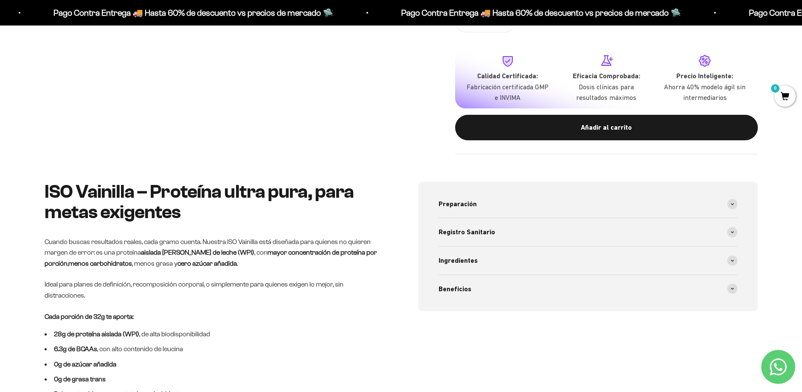
click at [133, 313] on strong "Cada porción de 32g te aporta:" at bounding box center [89, 316] width 89 height 7
click at [119, 328] on li "28g de proteína aislada (WPI) , de alta biodisponibilidad" at bounding box center [215, 333] width 340 height 11
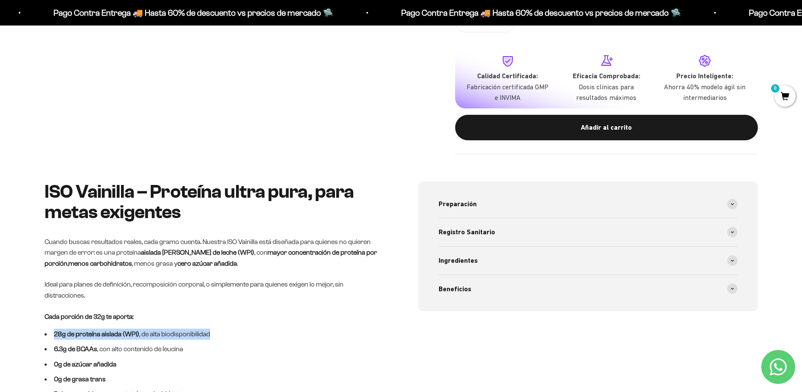
click at [119, 328] on li "28g de proteína aislada (WPI) , de alta biodisponibilidad" at bounding box center [215, 333] width 340 height 11
click at [114, 307] on div "ISO Vainilla – Proteína ultra pura, para metas exigentes Cuando buscas resultad…" at bounding box center [215, 392] width 340 height 422
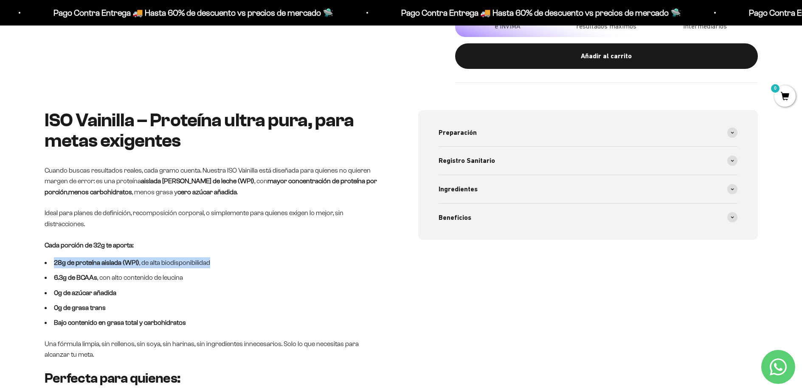
scroll to position [359, 0]
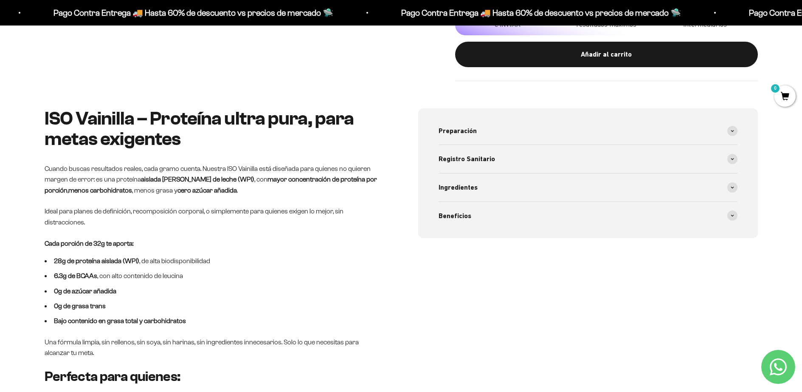
click at [96, 265] on ul "28g de proteína aislada (WPI) , de alta biodisponibilidad 6.3g de BCAAs , con a…" at bounding box center [215, 290] width 340 height 71
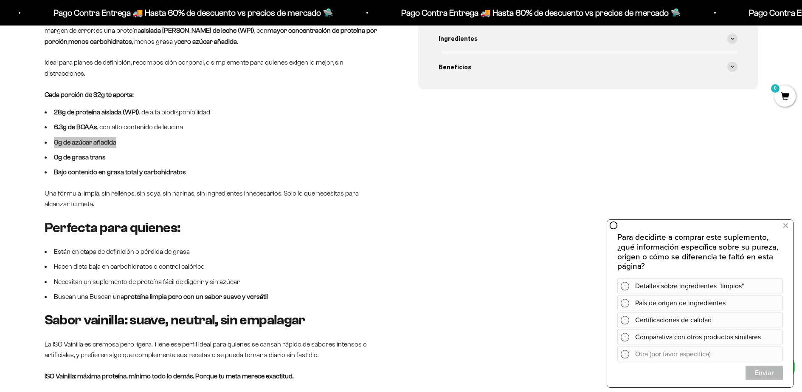
scroll to position [584, 0]
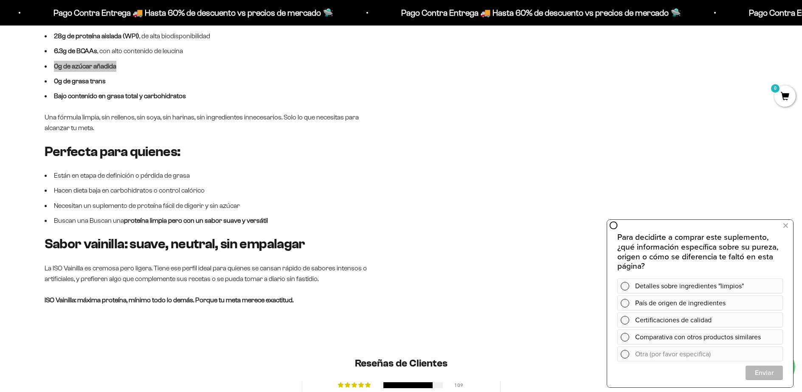
click at [223, 185] on li "Hacen dieta baja en carbohidratos o control calórico" at bounding box center [215, 190] width 340 height 11
click at [223, 193] on ul "Están en etapa de definición o pérdida de grasa Hacen dieta baja en carbohidrat…" at bounding box center [215, 198] width 340 height 56
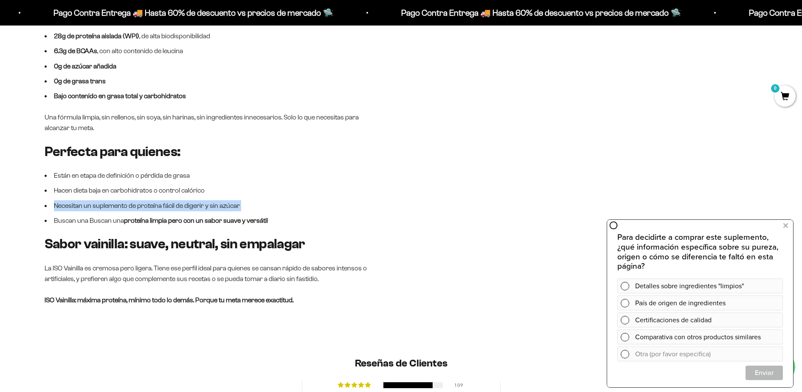
click at [223, 193] on ul "Están en etapa de definición o pérdida de grasa Hacen dieta baja en carbohidrat…" at bounding box center [215, 198] width 340 height 56
click at [226, 263] on p "La ISO Vainilla es cremosa pero ligera. Tiene ese perfil ideal para quienes se …" at bounding box center [215, 274] width 340 height 22
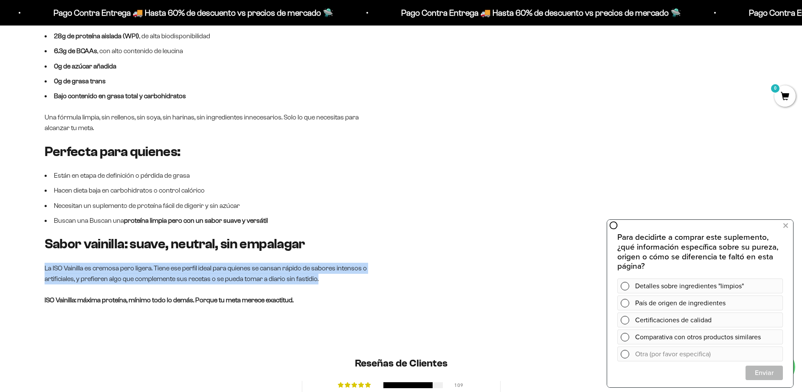
click at [226, 263] on p "La ISO Vainilla es cremosa pero ligera. Tiene ese perfil ideal para quienes se …" at bounding box center [215, 274] width 340 height 22
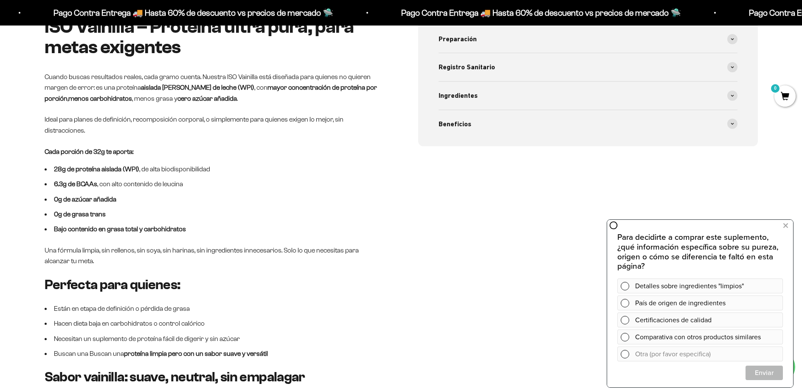
scroll to position [293, 0]
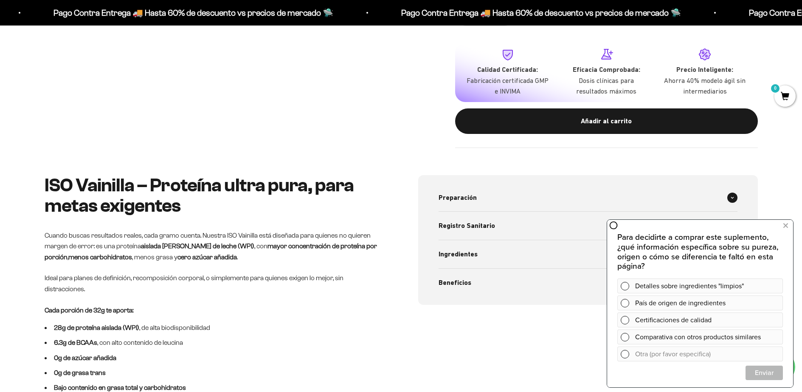
click at [530, 191] on div "Preparación" at bounding box center [588, 198] width 299 height 28
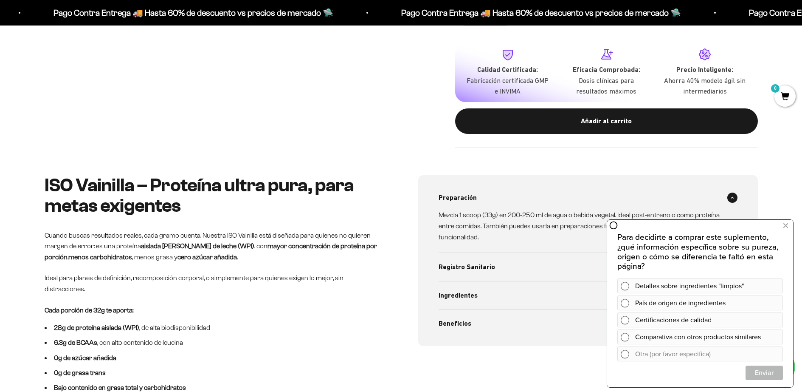
click at [507, 216] on p "Mezcla 1 scoop (33g) en 200-250 ml de agua o bebida vegetal. Ideal post-entreno…" at bounding box center [583, 225] width 289 height 33
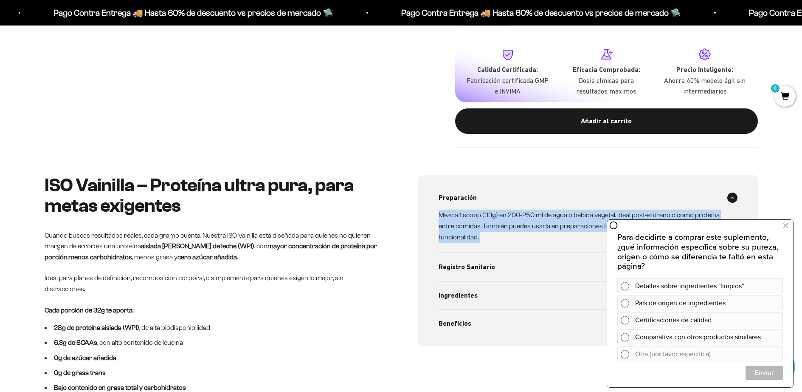
click at [507, 216] on p "Mezcla 1 scoop (33g) en 200-250 ml de agua o bebida vegetal. Ideal post-entreno…" at bounding box center [583, 225] width 289 height 33
click at [507, 215] on p "Mezcla 1 scoop (33g) en 200-250 ml de agua o bebida vegetal. Ideal post-entreno…" at bounding box center [583, 225] width 289 height 33
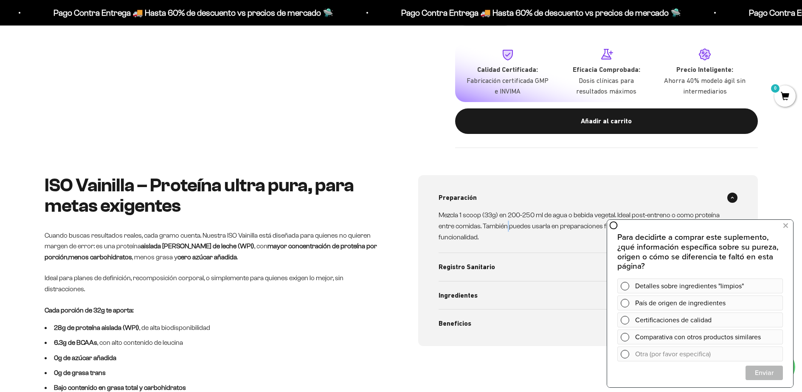
click at [507, 215] on p "Mezcla 1 scoop (33g) en 200-250 ml de agua o bebida vegetal. Ideal post-entreno…" at bounding box center [583, 225] width 289 height 33
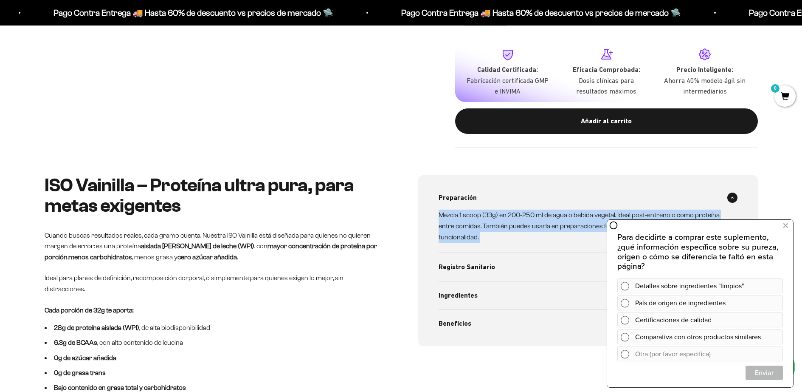
click at [507, 215] on p "Mezcla 1 scoop (33g) en 200-250 ml de agua o bebida vegetal. Ideal post-entreno…" at bounding box center [583, 225] width 289 height 33
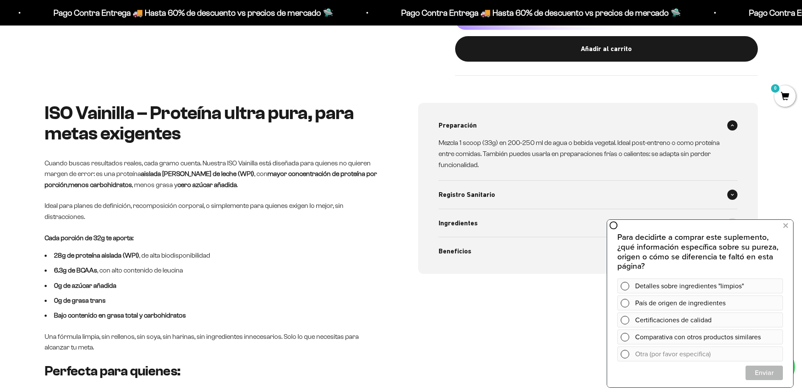
click at [502, 194] on div "Registro Sanitario" at bounding box center [588, 195] width 299 height 28
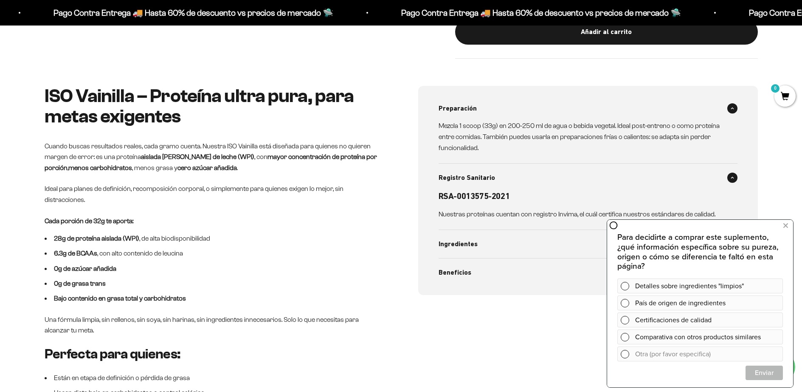
scroll to position [425, 0]
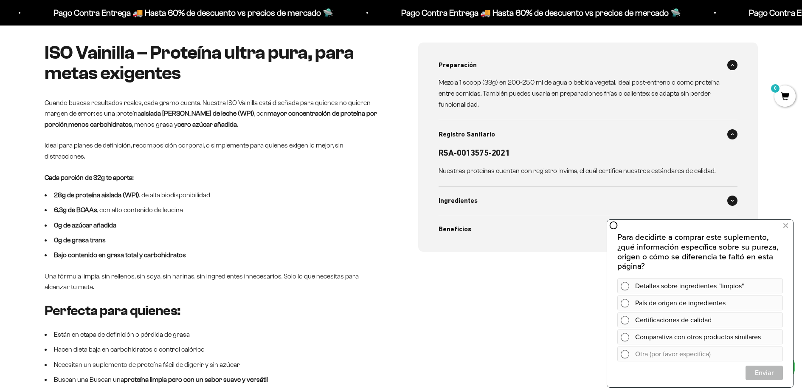
click at [498, 186] on div "Ingredientes" at bounding box center [588, 200] width 299 height 28
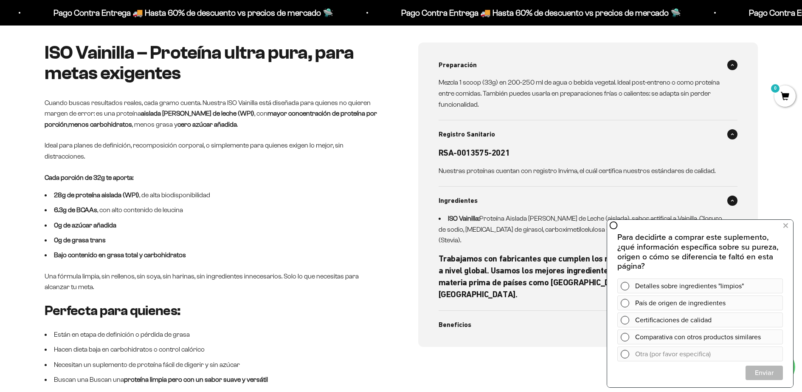
click at [475, 311] on div "Beneficios" at bounding box center [588, 325] width 299 height 28
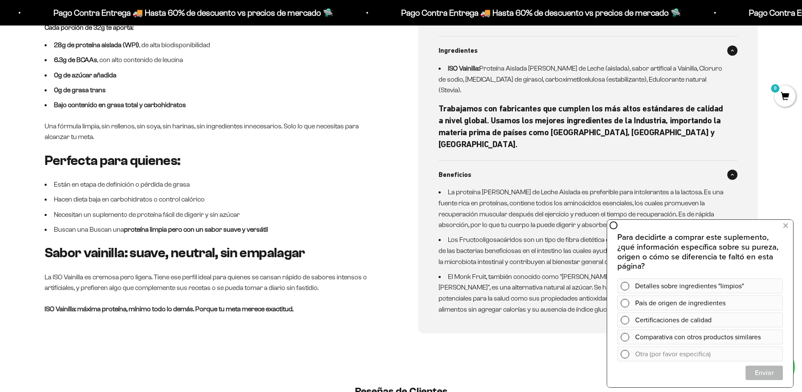
scroll to position [513, 0]
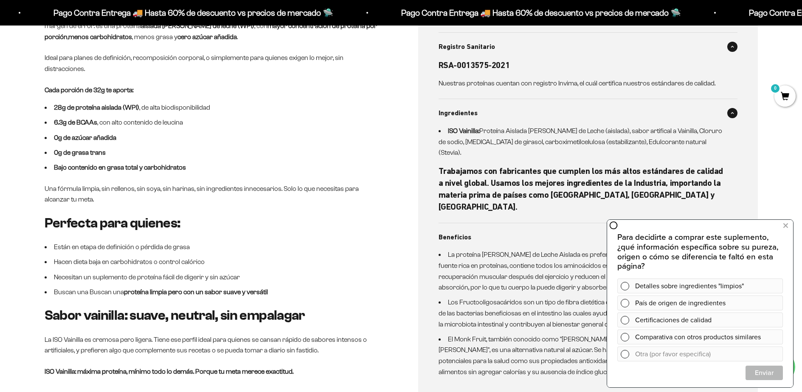
click at [156, 85] on p "Cada porción de 32g te aporta:" at bounding box center [215, 90] width 340 height 11
drag, startPoint x: 198, startPoint y: 157, endPoint x: 156, endPoint y: 75, distance: 92.3
click at [156, 85] on p "Cada porción de 32g te aporta:" at bounding box center [215, 90] width 340 height 11
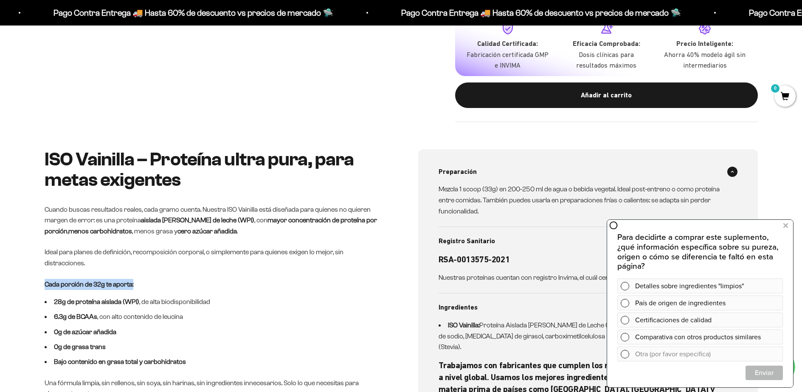
scroll to position [0, 0]
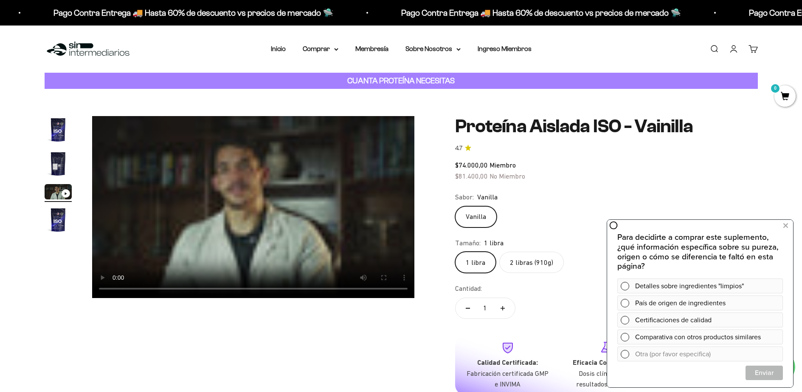
click at [551, 257] on label "2 libras (910g)" at bounding box center [532, 261] width 65 height 21
click at [455, 251] on input "2 libras (910g)" at bounding box center [455, 251] width 0 height 0
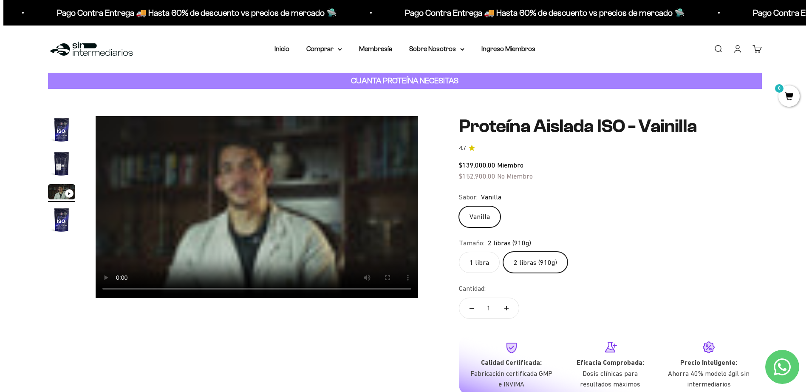
scroll to position [64, 0]
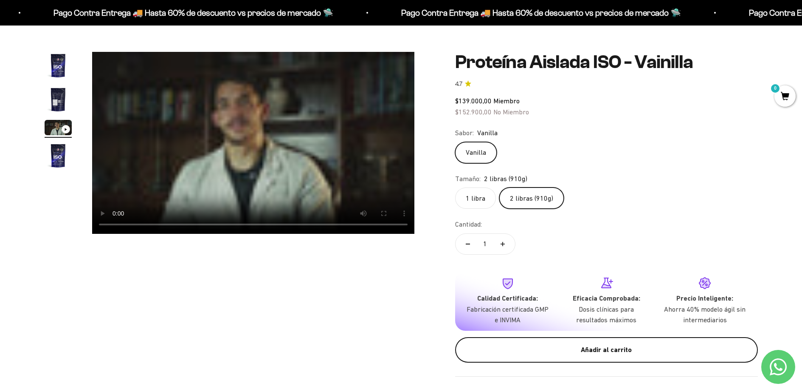
click at [644, 344] on div "Añadir al carrito" at bounding box center [606, 349] width 269 height 11
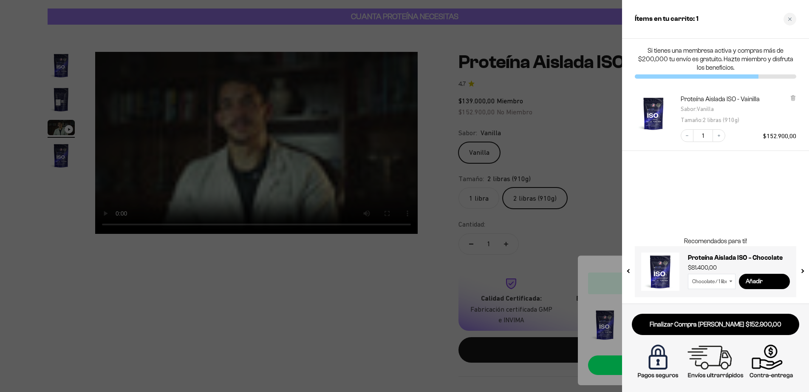
scroll to position [0, 0]
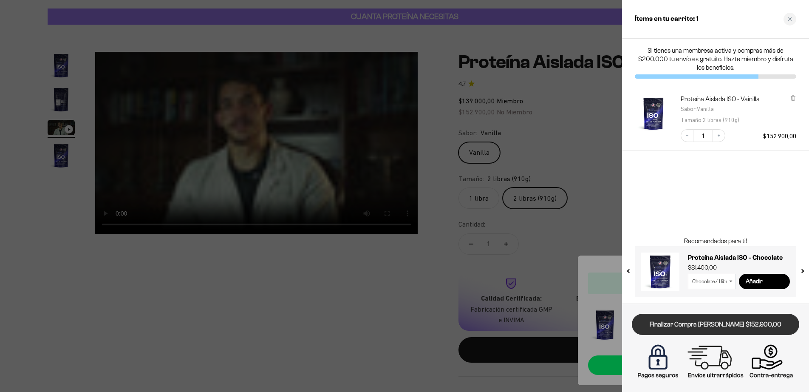
click at [726, 325] on link "Finalizar Compra [PERSON_NAME] $152.900,00" at bounding box center [715, 325] width 167 height 22
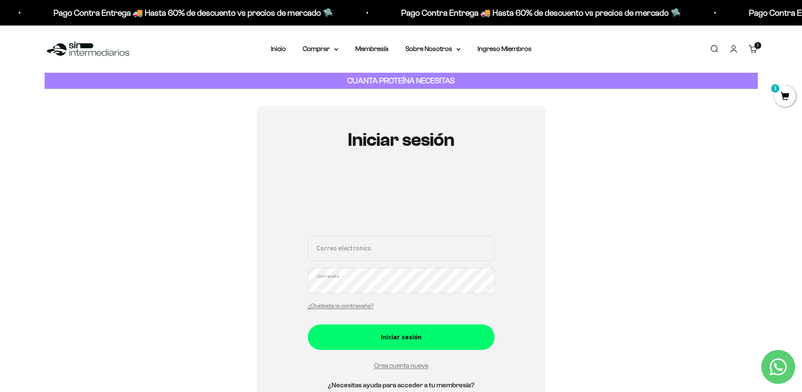
scroll to position [168, 0]
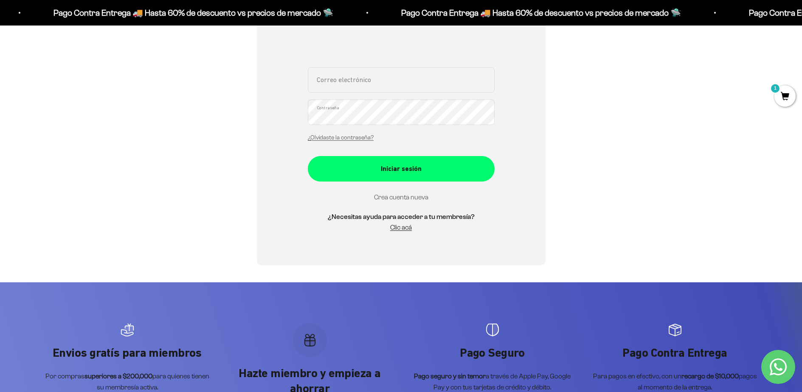
click at [413, 197] on link "Crea cuenta nueva" at bounding box center [401, 196] width 54 height 7
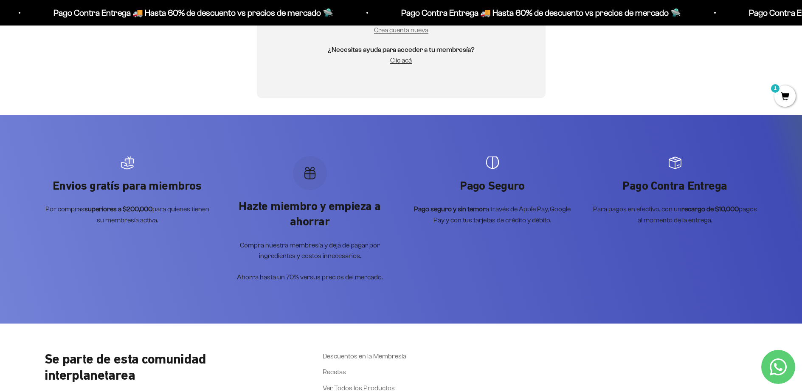
scroll to position [266, 0]
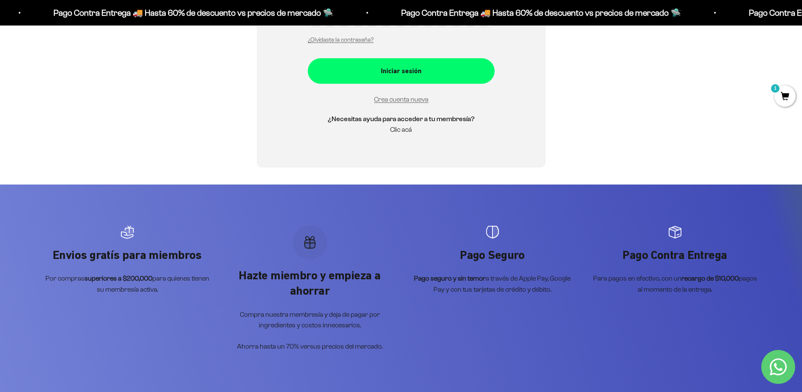
click at [404, 127] on link "Clic acá" at bounding box center [401, 129] width 22 height 7
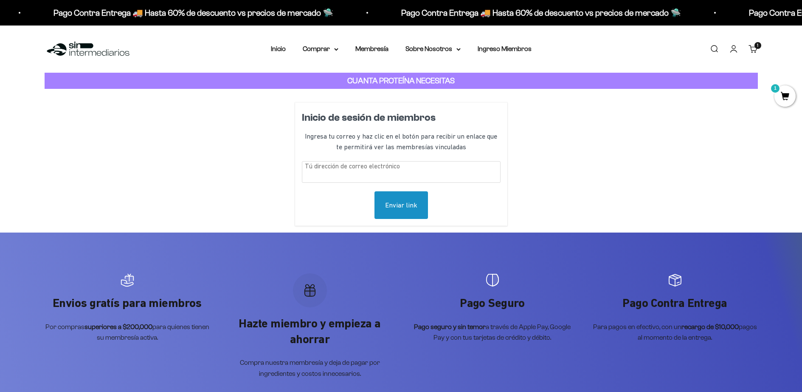
click at [379, 170] on input "text" at bounding box center [401, 172] width 199 height 22
click at [379, 169] on input "text" at bounding box center [401, 172] width 199 height 22
click at [732, 51] on link "Iniciar sesión" at bounding box center [733, 48] width 9 height 9
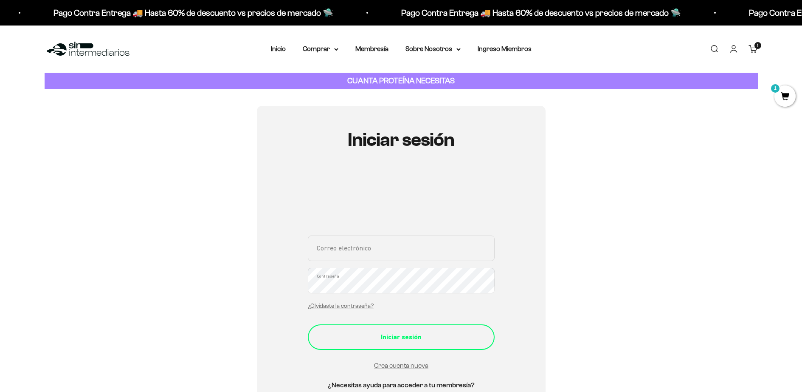
scroll to position [156, 0]
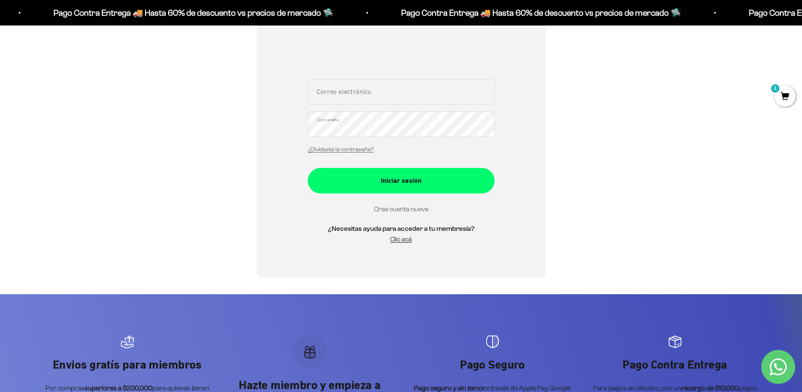
click at [409, 209] on link "Crea cuenta nueva" at bounding box center [401, 208] width 54 height 7
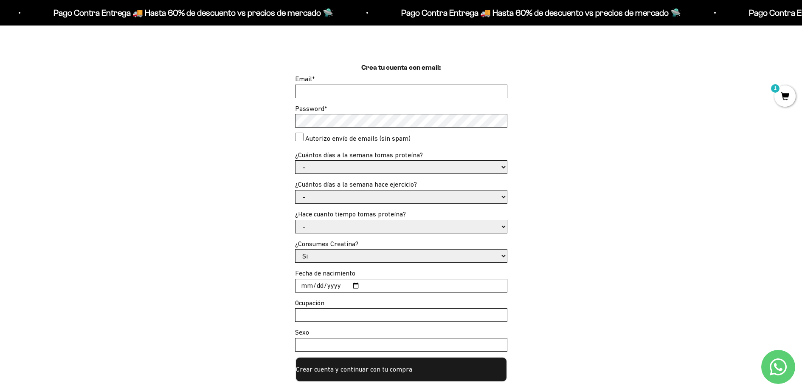
scroll to position [79, 0]
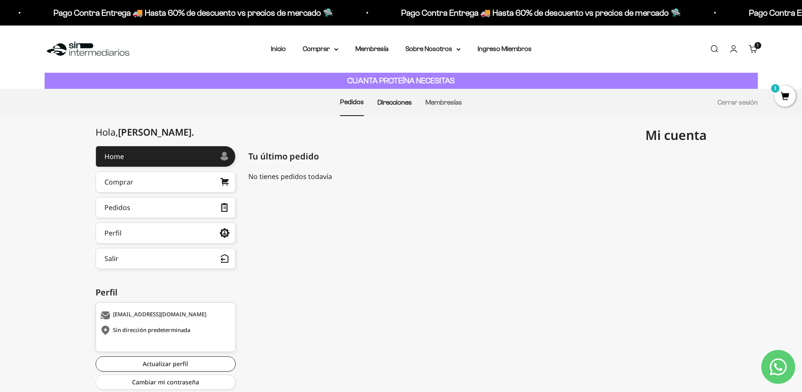
click at [391, 100] on link "Direcciones" at bounding box center [395, 102] width 34 height 7
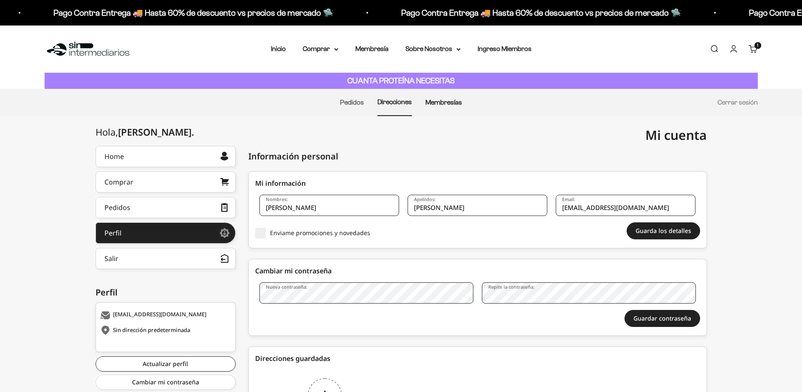
click at [449, 105] on link "Membresías" at bounding box center [444, 102] width 37 height 7
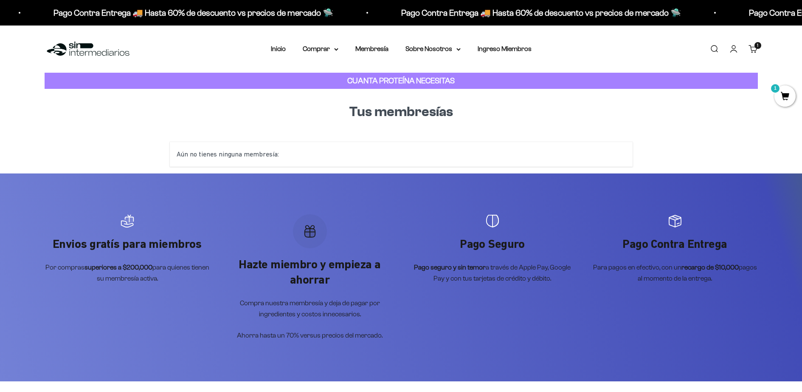
click at [326, 153] on div "Aún no tienes ninguna membresía:" at bounding box center [401, 154] width 463 height 25
click at [280, 155] on div "Aún no tienes ninguna membresía:" at bounding box center [401, 154] width 463 height 25
click at [322, 273] on p "Hazte miembro y empieza a ahorrar" at bounding box center [310, 272] width 166 height 31
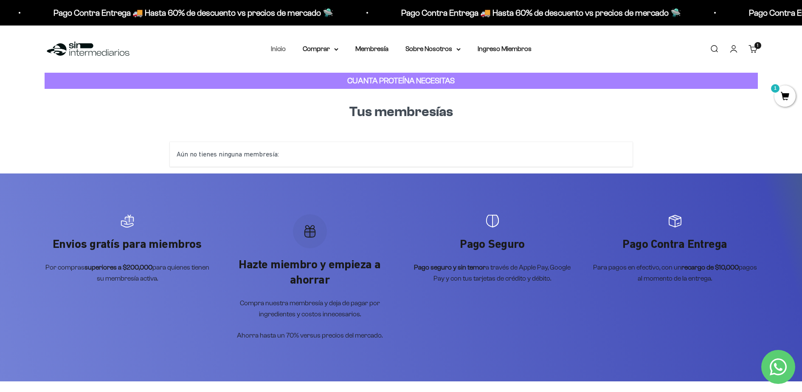
click at [279, 50] on link "Inicio" at bounding box center [278, 48] width 15 height 7
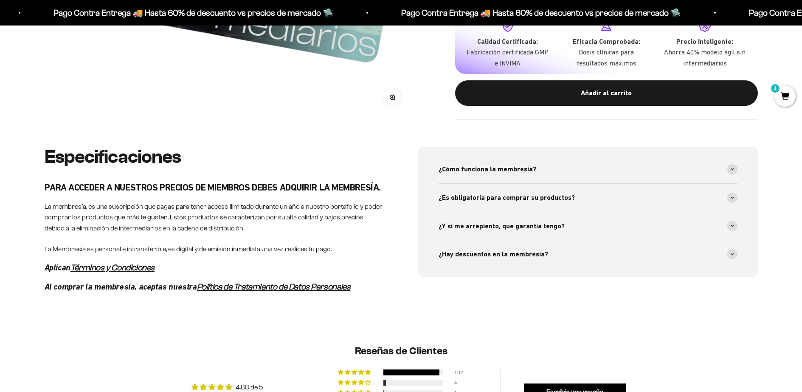
scroll to position [367, 0]
drag, startPoint x: 492, startPoint y: 172, endPoint x: 489, endPoint y: 183, distance: 11.3
click at [492, 172] on span "¿Cómo funciona la membresía?" at bounding box center [488, 169] width 98 height 11
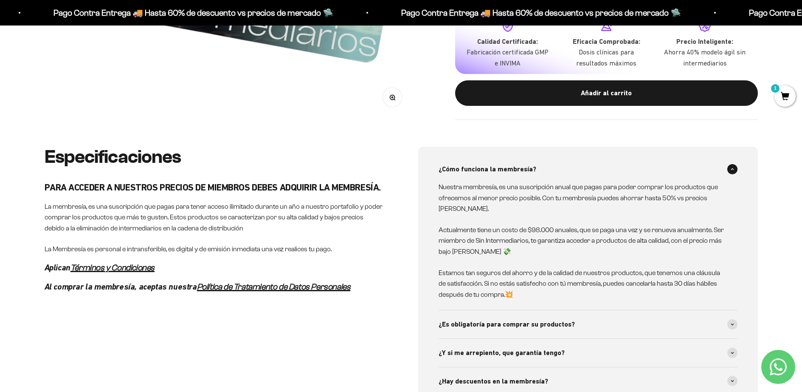
click at [537, 201] on p "Nuestra membresía, es una suscripción anual que pagas para poder comprar los pr…" at bounding box center [583, 197] width 289 height 33
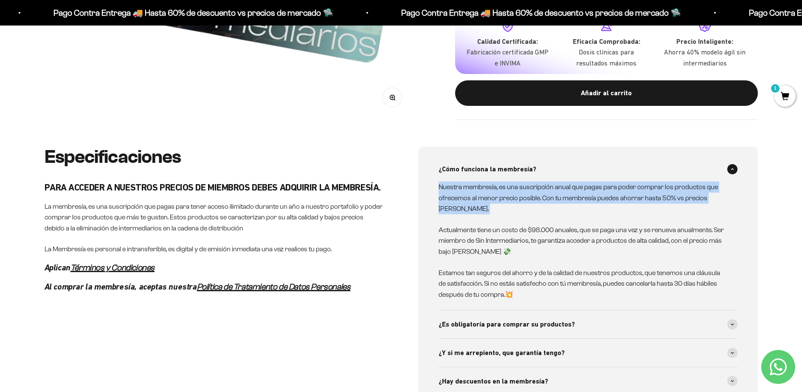
click at [537, 201] on p "Nuestra membresía, es una suscripción anual que pagas para poder comprar los pr…" at bounding box center [583, 197] width 289 height 33
click at [535, 206] on p "Nuestra membresía, es una suscripción anual que pagas para poder comprar los pr…" at bounding box center [583, 197] width 289 height 33
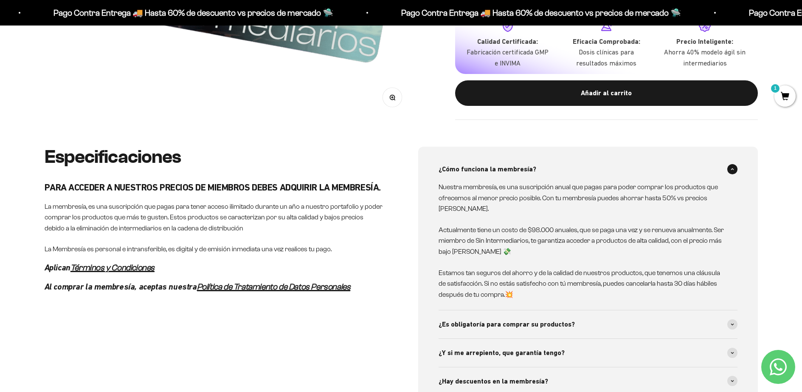
click at [535, 206] on p "Nuestra membresía, es una suscripción anual que pagas para poder comprar los pr…" at bounding box center [583, 197] width 289 height 33
click at [534, 204] on p "Nuestra membresía, es una suscripción anual que pagas para poder comprar los pr…" at bounding box center [583, 197] width 289 height 33
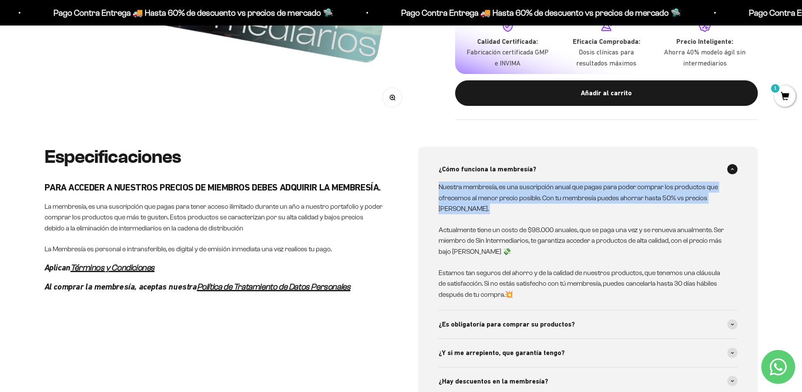
click at [534, 204] on p "Nuestra membresía, es una suscripción anual que pagas para poder comprar los pr…" at bounding box center [583, 197] width 289 height 33
click at [533, 204] on p "Nuestra membresía, es una suscripción anual que pagas para poder comprar los pr…" at bounding box center [583, 197] width 289 height 33
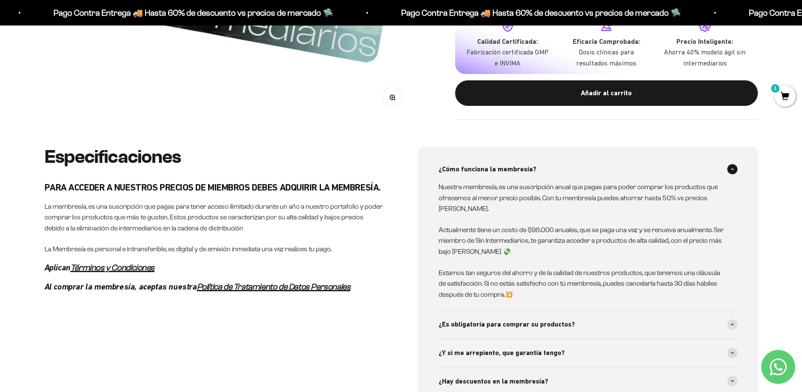
click at [529, 249] on p "Actualmente tiene un costo de $98.000 anuales, que se paga una vez y se renueva…" at bounding box center [583, 240] width 289 height 33
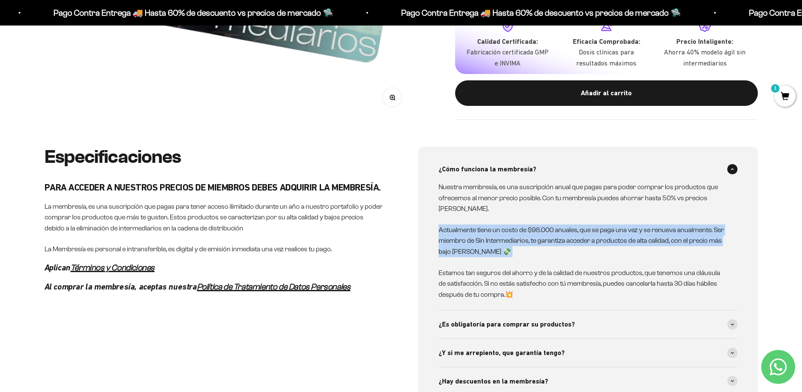
click at [529, 249] on p "Actualmente tiene un costo de $98.000 anuales, que se paga una vez y se renueva…" at bounding box center [583, 240] width 289 height 33
click at [528, 249] on p "Actualmente tiene un costo de $98.000 anuales, que se paga una vez y se renueva…" at bounding box center [583, 240] width 289 height 33
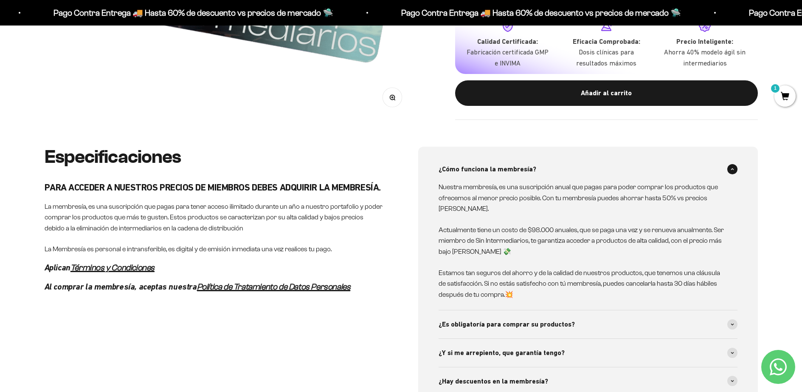
click at [528, 249] on p "Actualmente tiene un costo de $98.000 anuales, que se paga una vez y se renueva…" at bounding box center [583, 240] width 289 height 33
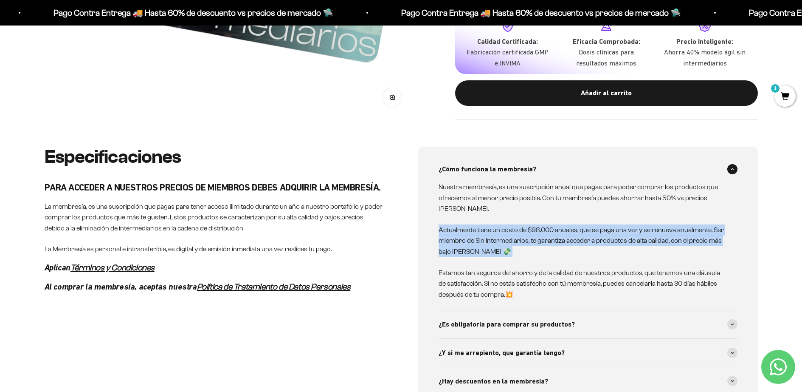
click at [528, 249] on p "Actualmente tiene un costo de $98.000 anuales, que se paga una vez y se renueva…" at bounding box center [583, 240] width 289 height 33
click at [525, 244] on p "Actualmente tiene un costo de $98.000 anuales, que se paga una vez y se renueva…" at bounding box center [583, 240] width 289 height 33
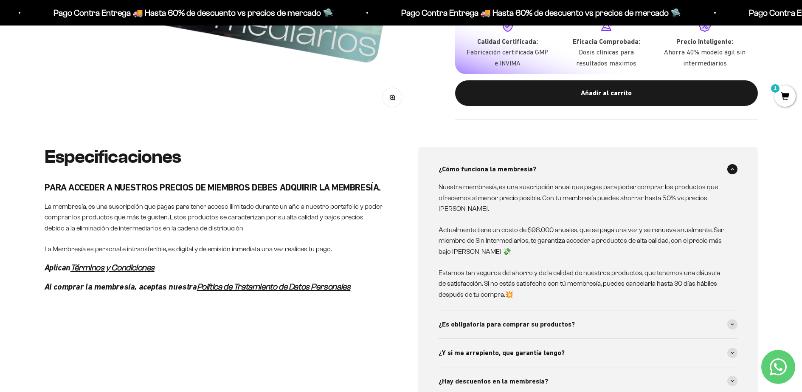
click at [525, 244] on p "Actualmente tiene un costo de $98.000 anuales, que se paga una vez y se renueva…" at bounding box center [583, 240] width 289 height 33
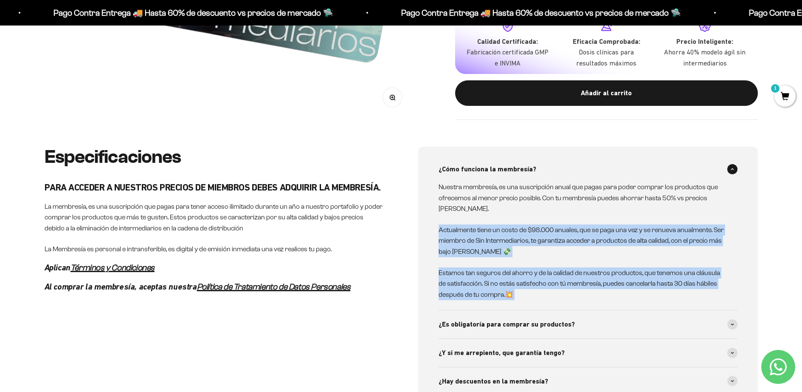
scroll to position [0, 0]
drag, startPoint x: 525, startPoint y: 244, endPoint x: 525, endPoint y: 284, distance: 39.9
click at [525, 284] on div "Nuestra membresía, es una suscripción anual que pagas para poder comprar los pr…" at bounding box center [583, 240] width 289 height 118
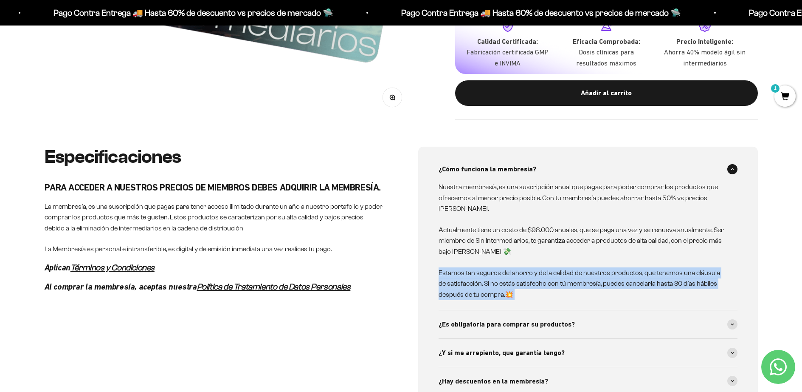
click at [525, 283] on p "Estamos tan seguros del ahorro y de la calidad de nuestros productos, que tenem…" at bounding box center [583, 283] width 289 height 33
click at [523, 275] on p "Estamos tan seguros del ahorro y de la calidad de nuestros productos, que tenem…" at bounding box center [583, 283] width 289 height 33
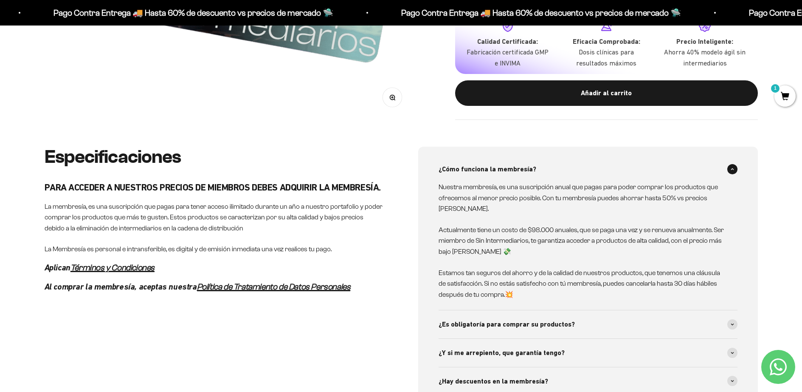
click at [587, 246] on p "Actualmente tiene un costo de $98.000 anuales, que se paga una vez y se renueva…" at bounding box center [583, 240] width 289 height 33
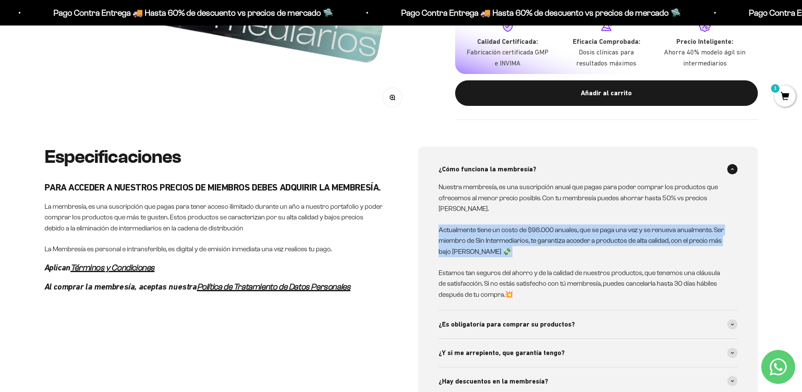
click at [587, 246] on p "Actualmente tiene un costo de $98.000 anuales, que se paga una vez y se renueva…" at bounding box center [583, 240] width 289 height 33
click at [583, 242] on p "Actualmente tiene un costo de $98.000 anuales, que se paga una vez y se renueva…" at bounding box center [583, 240] width 289 height 33
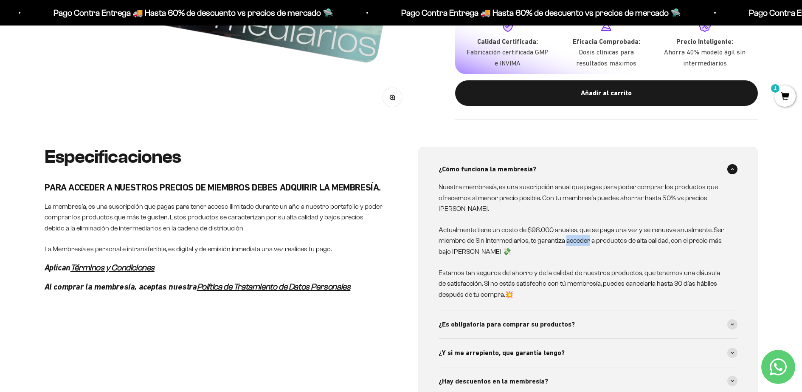
click at [583, 242] on p "Actualmente tiene un costo de $98.000 anuales, que se paga una vez y se renueva…" at bounding box center [583, 240] width 289 height 33
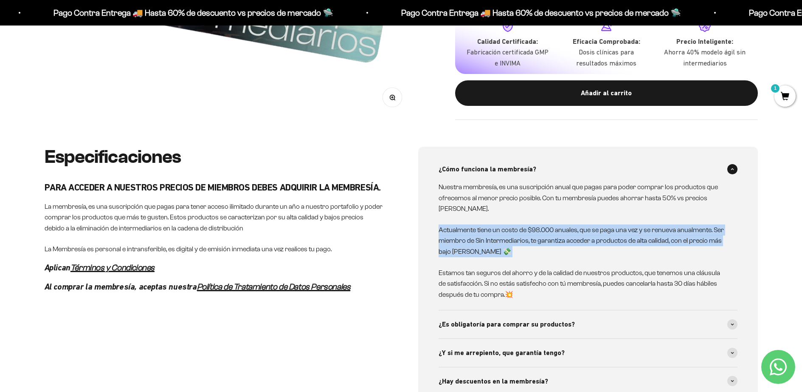
click at [583, 242] on p "Actualmente tiene un costo de $98.000 anuales, que se paga una vez y se renueva…" at bounding box center [583, 240] width 289 height 33
click at [581, 238] on p "Actualmente tiene un costo de $98.000 anuales, que se paga una vez y se renueva…" at bounding box center [583, 240] width 289 height 33
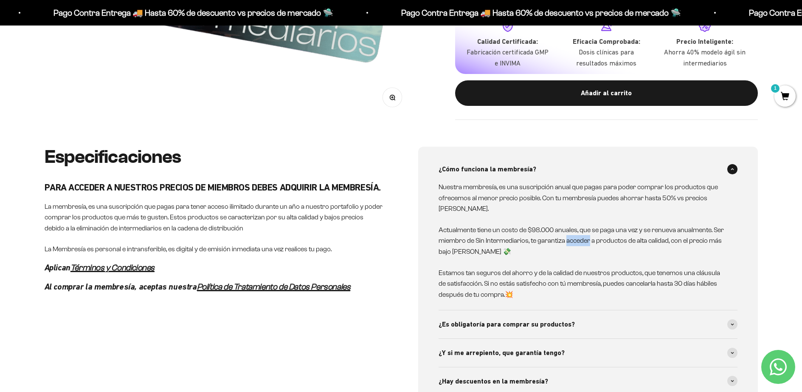
click at [581, 238] on p "Actualmente tiene un costo de $98.000 anuales, que se paga una vez y se renueva…" at bounding box center [583, 240] width 289 height 33
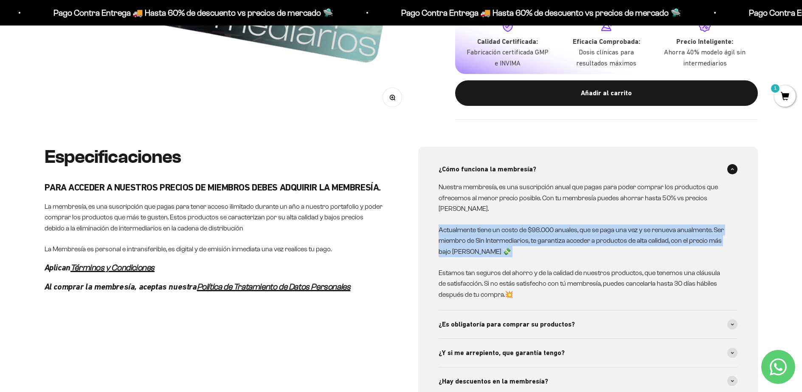
click at [581, 238] on p "Actualmente tiene un costo de $98.000 anuales, que se paga una vez y se renueva…" at bounding box center [583, 240] width 289 height 33
click at [579, 235] on p "Actualmente tiene un costo de $98.000 anuales, que se paga una vez y se renueva…" at bounding box center [583, 240] width 289 height 33
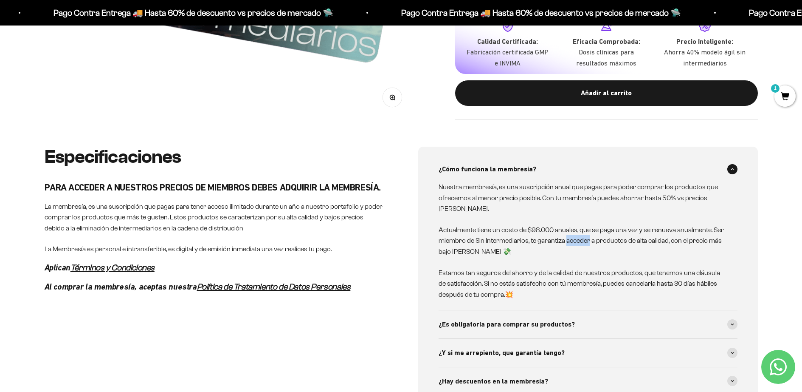
click at [579, 235] on p "Actualmente tiene un costo de $98.000 anuales, que se paga una vez y se renueva…" at bounding box center [583, 240] width 289 height 33
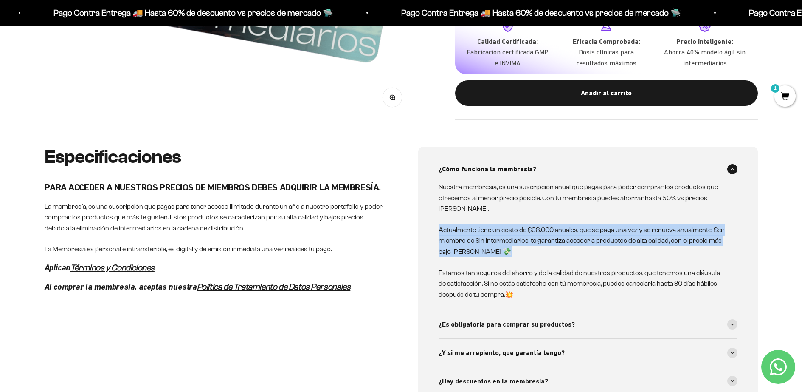
click at [579, 235] on p "Actualmente tiene un costo de $98.000 anuales, que se paga una vez y se renueva…" at bounding box center [583, 240] width 289 height 33
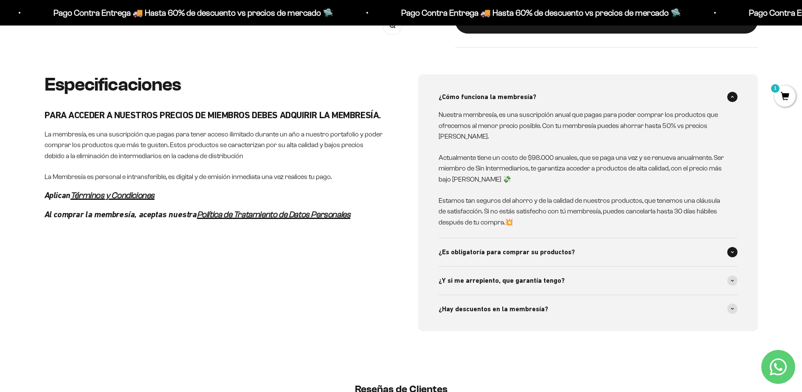
click at [547, 249] on span "¿Es obligatoría para comprar su productos?" at bounding box center [507, 251] width 136 height 11
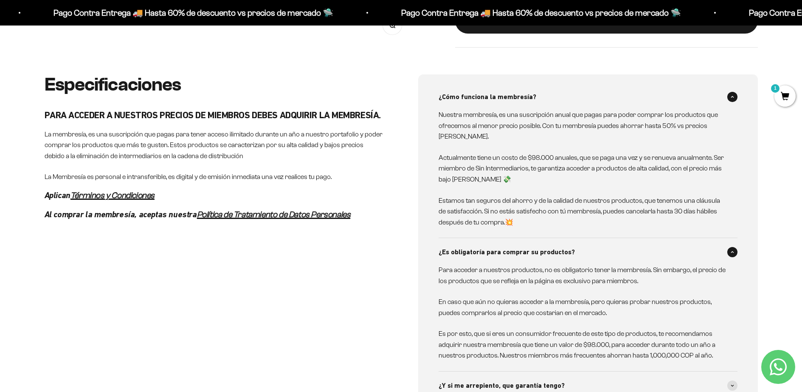
click at [537, 272] on p "Para acceder a nuestros productos, no es obligatorio tener la membresía. Sin em…" at bounding box center [583, 275] width 289 height 22
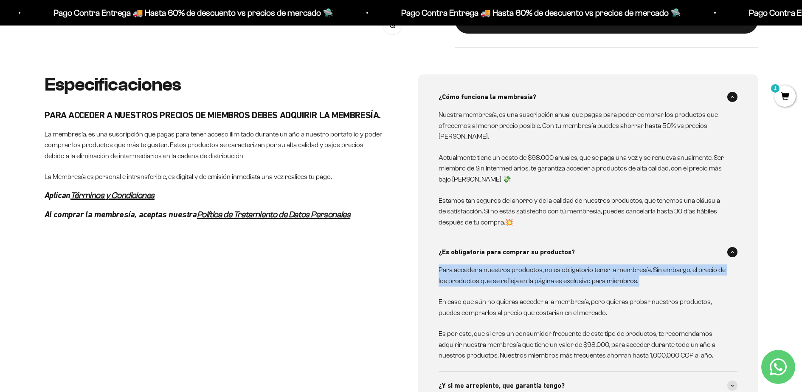
click at [537, 272] on p "Para acceder a nuestros productos, no es obligatorio tener la membresía. Sin em…" at bounding box center [583, 275] width 289 height 22
click at [576, 265] on p "Para acceder a nuestros productos, no es obligatorio tener la membresía. Sin em…" at bounding box center [583, 275] width 289 height 22
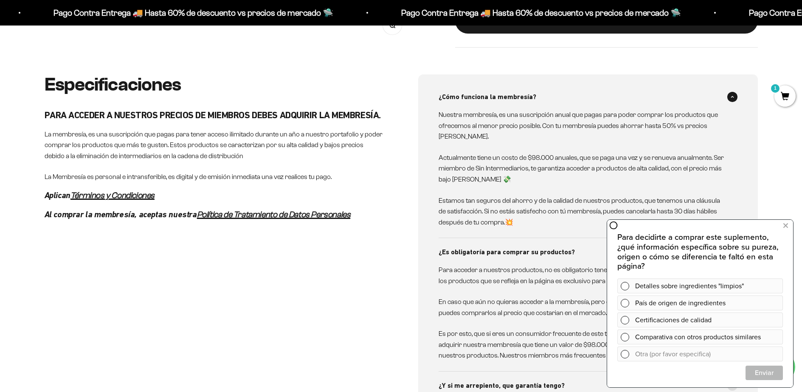
click at [540, 296] on p "En caso que aún no quieras acceder a la membresía, pero quieras probar nuestros…" at bounding box center [583, 307] width 289 height 22
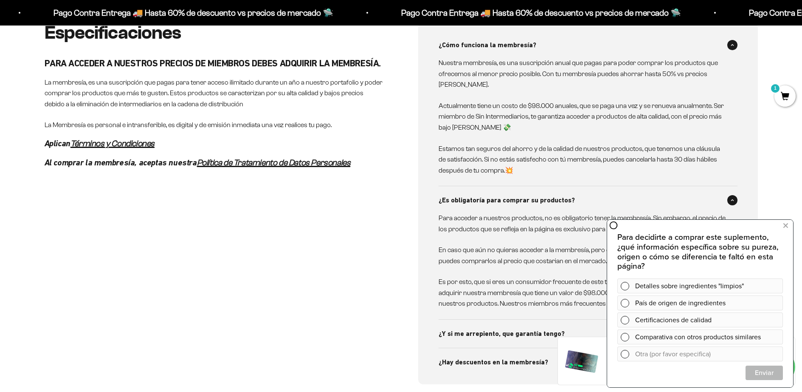
scroll to position [552, 0]
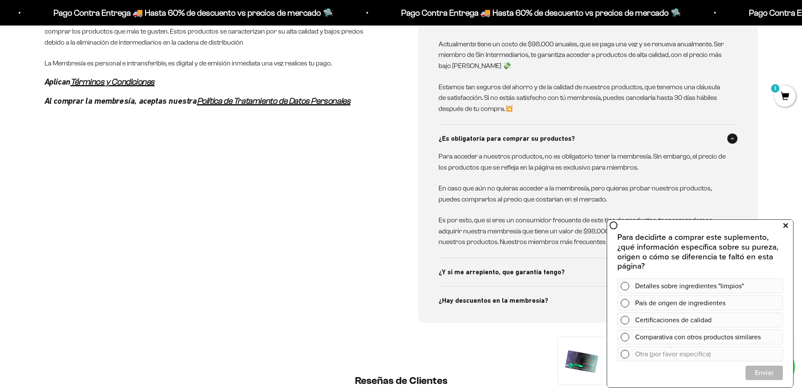
click at [788, 229] on icon at bounding box center [786, 225] width 5 height 11
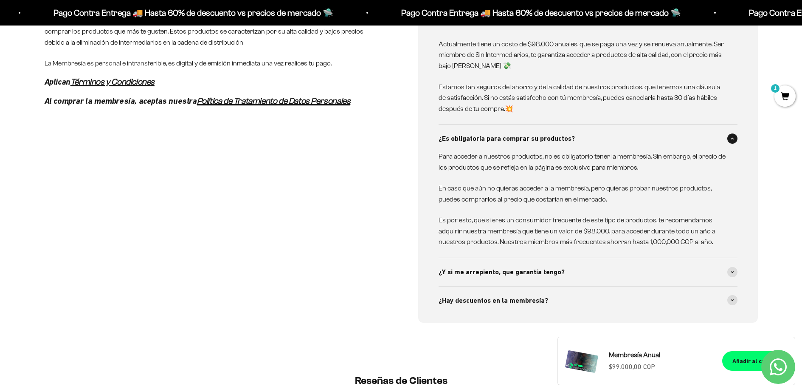
click at [616, 187] on p "En caso que aún no quieras acceder a la membresía, pero quieras probar nuestros…" at bounding box center [583, 194] width 289 height 22
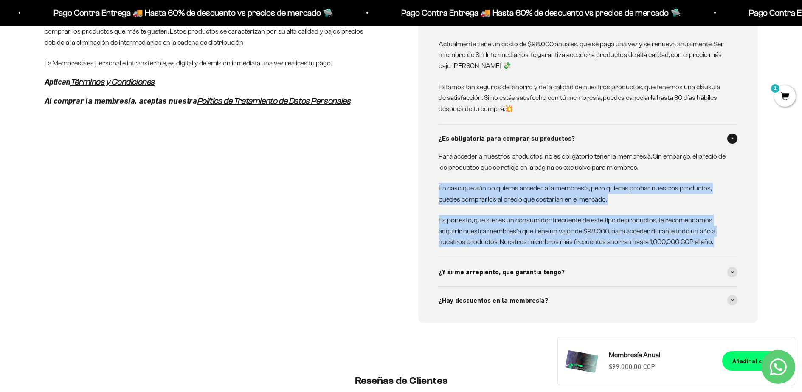
drag, startPoint x: 616, startPoint y: 187, endPoint x: 614, endPoint y: 221, distance: 34.0
click at [614, 222] on div "Para acceder a nuestros productos, no es obligatorio tener la membresía. Sin em…" at bounding box center [583, 199] width 289 height 96
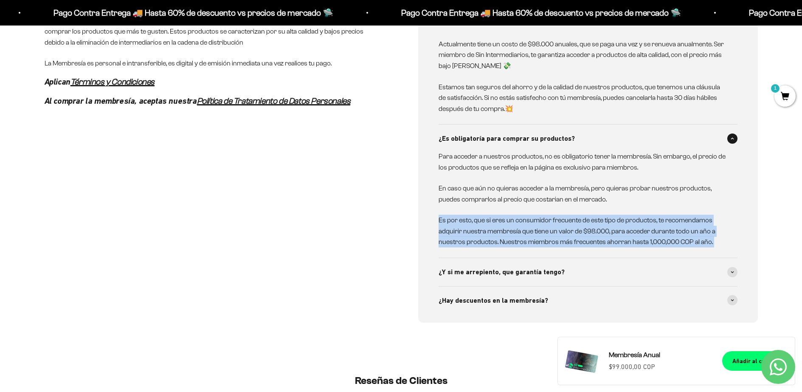
click at [614, 221] on p "Es por esto, que si eres un consumidor frecuente de este tipo de productos, te …" at bounding box center [583, 231] width 289 height 33
click at [571, 222] on p "Es por esto, que si eres un consumidor frecuente de este tipo de productos, te …" at bounding box center [583, 231] width 289 height 33
click at [561, 209] on div "Para acceder a nuestros productos, no es obligatorio tener la membresía. Sin em…" at bounding box center [583, 199] width 289 height 96
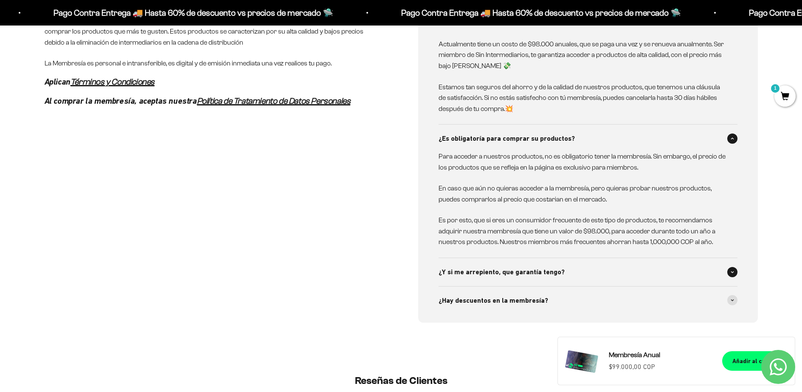
click at [565, 260] on div "¿Y si me arrepiento, que garantía tengo?" at bounding box center [588, 272] width 299 height 28
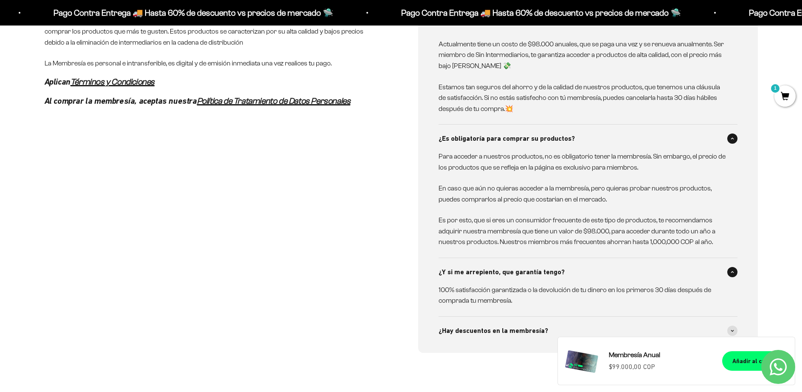
click at [507, 289] on p "100% satisfacción garantizada o la devolución de tu dinero en los primeros 30 d…" at bounding box center [583, 295] width 289 height 22
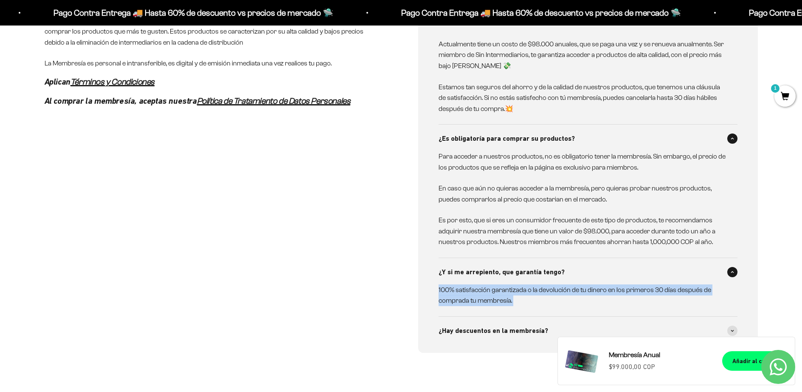
click at [508, 289] on p "100% satisfacción garantizada o la devolución de tu dinero en los primeros 30 d…" at bounding box center [583, 295] width 289 height 22
click at [508, 288] on p "100% satisfacción garantizada o la devolución de tu dinero en los primeros 30 d…" at bounding box center [583, 295] width 289 height 22
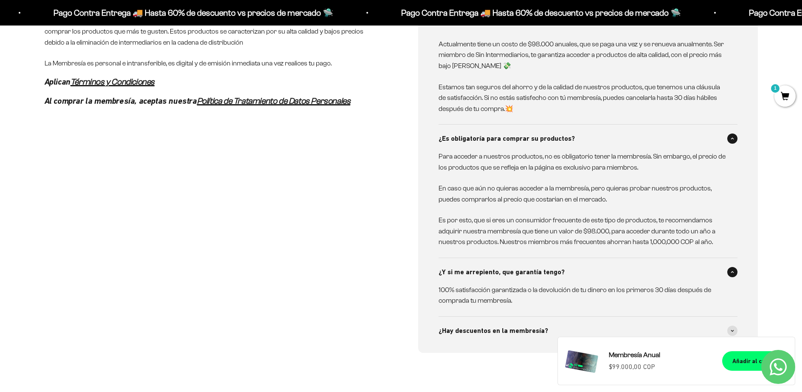
click at [508, 288] on p "100% satisfacción garantizada o la devolución de tu dinero en los primeros 30 d…" at bounding box center [583, 295] width 289 height 22
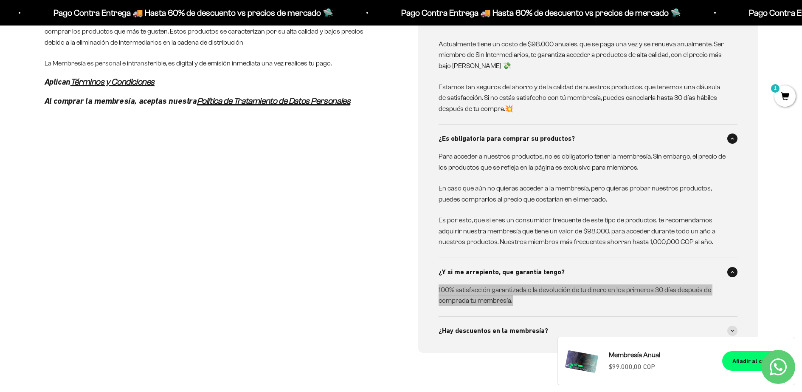
drag, startPoint x: 508, startPoint y: 288, endPoint x: 511, endPoint y: 283, distance: 6.7
click at [511, 284] on p "100% satisfacción garantizada o la devolución de tu dinero en los primeros 30 d…" at bounding box center [583, 295] width 289 height 22
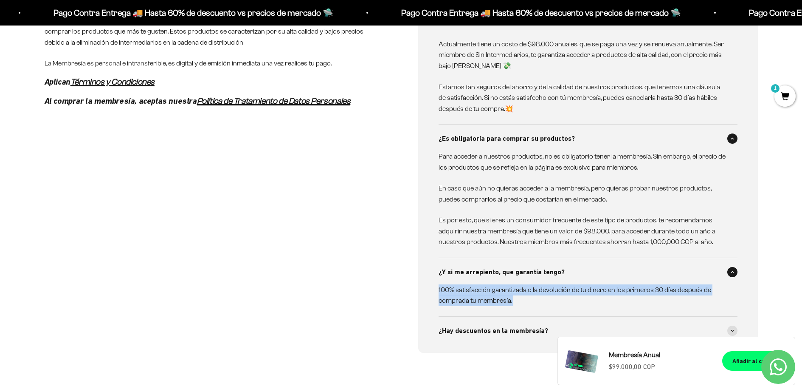
click at [509, 284] on p "100% satisfacción garantizada o la devolución de tu dinero en los primeros 30 d…" at bounding box center [583, 295] width 289 height 22
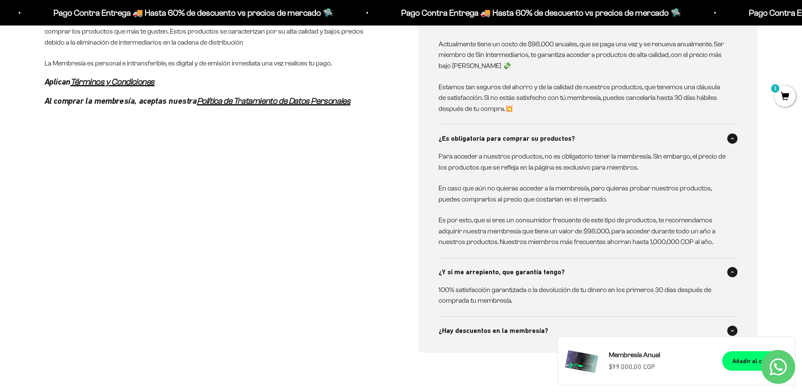
click at [514, 329] on span "¿Hay descuentos en la membresía?" at bounding box center [494, 330] width 110 height 11
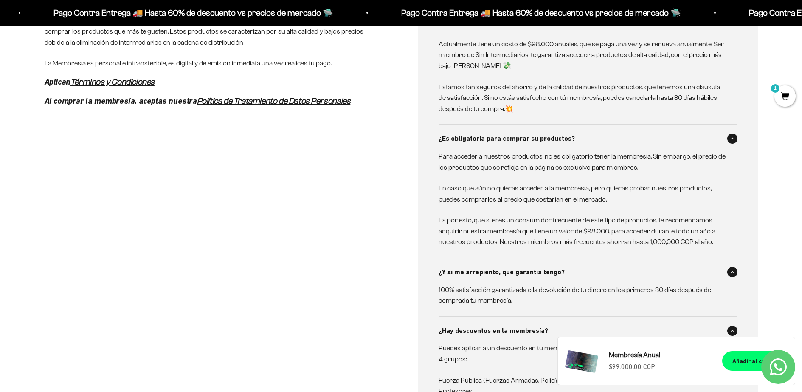
scroll to position [630, 0]
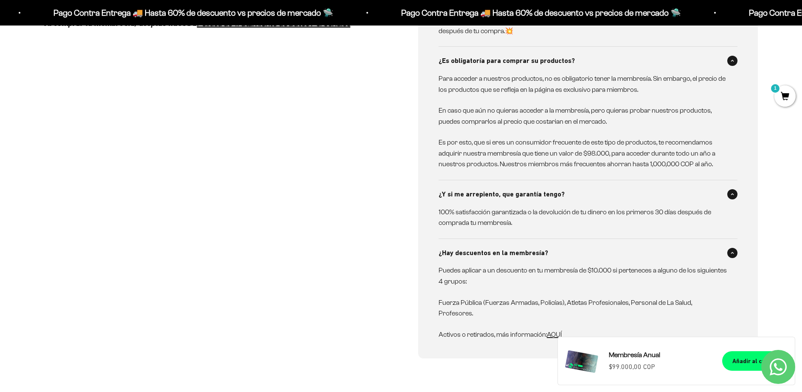
click at [504, 268] on p "Puedes aplicar a un descuento en tu membresía de $10.000 si perteneces a alguno…" at bounding box center [583, 276] width 289 height 22
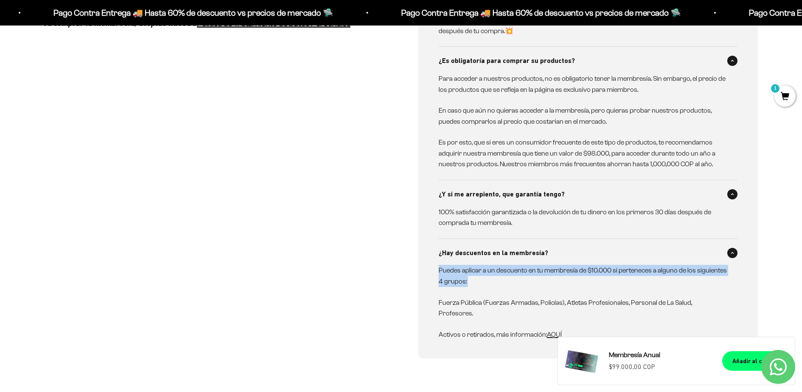
click at [504, 268] on p "Puedes aplicar a un descuento en tu membresía de $10.000 si perteneces a alguno…" at bounding box center [583, 276] width 289 height 22
click at [503, 274] on p "Puedes aplicar a un descuento en tu membresía de $10.000 si perteneces a alguno…" at bounding box center [583, 276] width 289 height 22
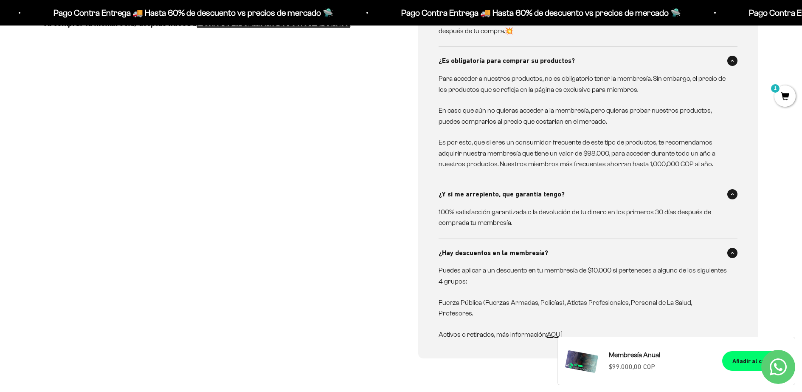
click at [503, 274] on p "Puedes aplicar a un descuento en tu membresía de $10.000 si perteneces a alguno…" at bounding box center [583, 276] width 289 height 22
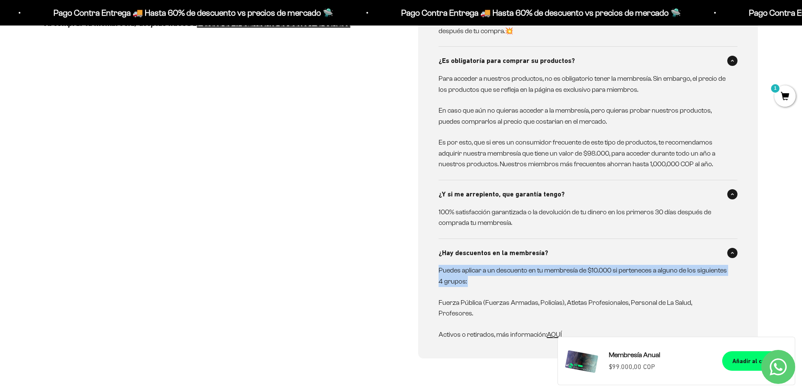
click at [503, 274] on p "Puedes aplicar a un descuento en tu membresía de $10.000 si perteneces a alguno…" at bounding box center [583, 276] width 289 height 22
click at [555, 330] on span "AQUÍ" at bounding box center [554, 333] width 15 height 7
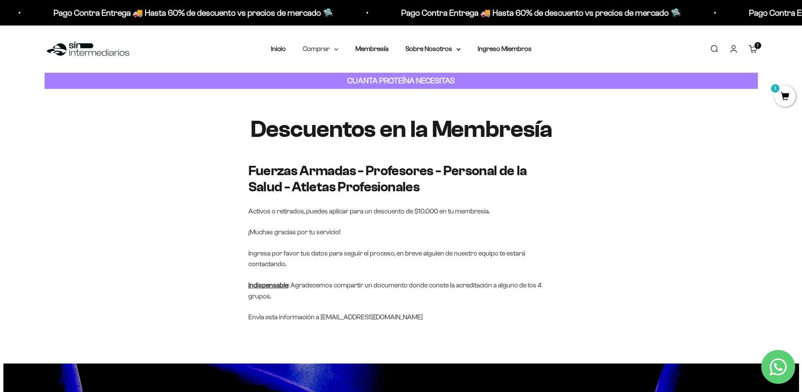
click at [324, 51] on summary "Comprar" at bounding box center [321, 48] width 36 height 11
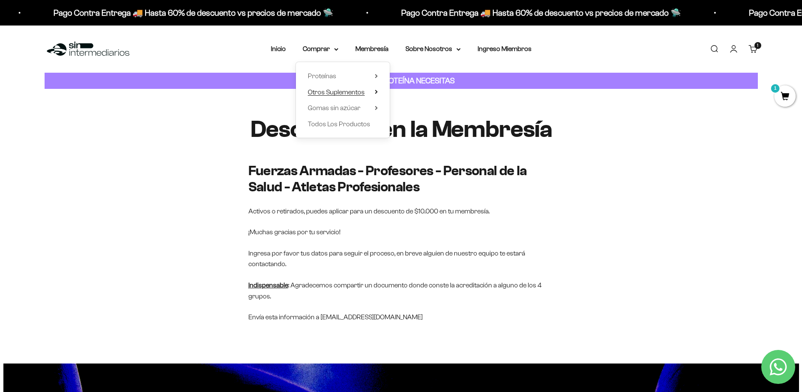
click at [335, 92] on span "Otros Suplementos" at bounding box center [336, 91] width 57 height 7
click at [348, 107] on span "Gomas sin azúcar" at bounding box center [334, 107] width 53 height 7
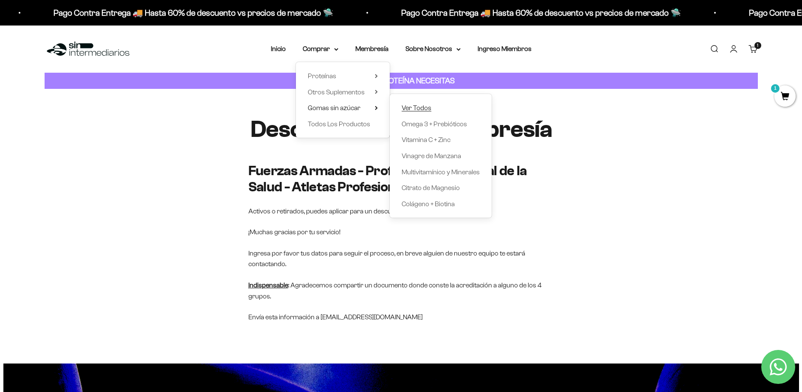
click at [421, 108] on span "Ver Todos" at bounding box center [417, 107] width 30 height 7
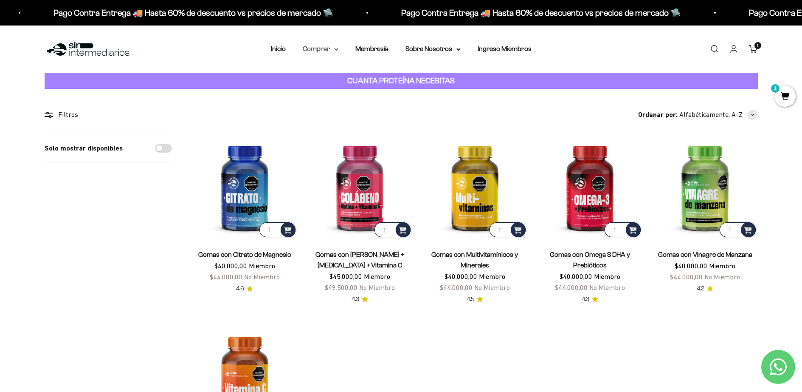
click at [319, 48] on summary "Comprar" at bounding box center [321, 48] width 36 height 11
click at [354, 95] on span "Otros Suplementos" at bounding box center [336, 92] width 57 height 11
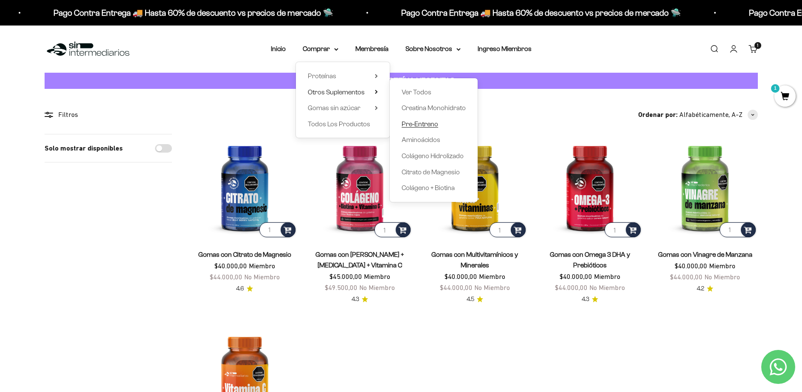
click at [431, 122] on span "Pre-Entreno" at bounding box center [420, 123] width 37 height 7
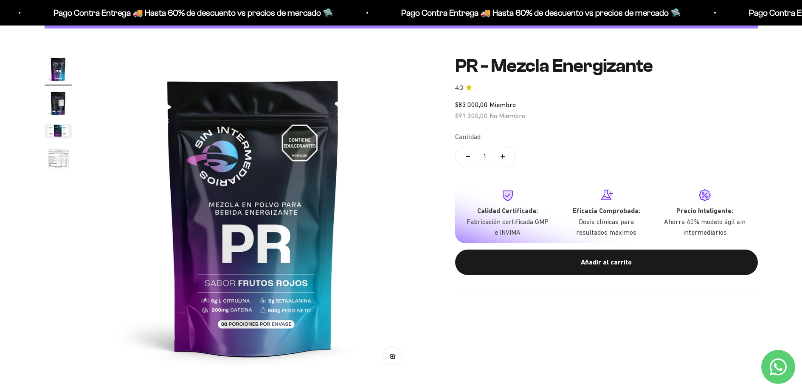
scroll to position [100, 0]
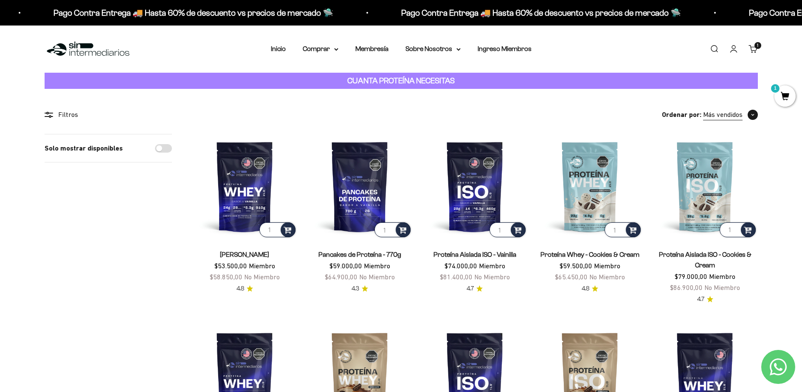
click at [752, 115] on icon "button" at bounding box center [752, 114] width 3 height 3
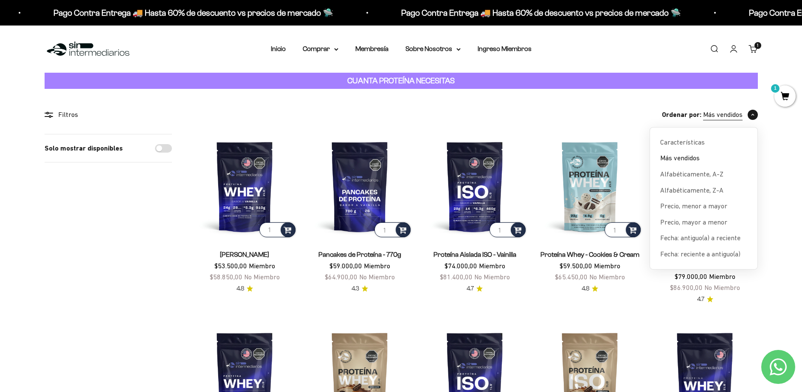
click at [752, 115] on icon "button" at bounding box center [753, 114] width 3 height 1
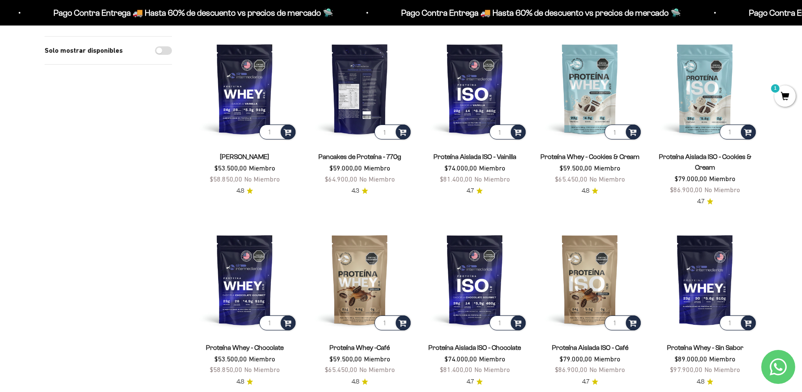
scroll to position [47, 0]
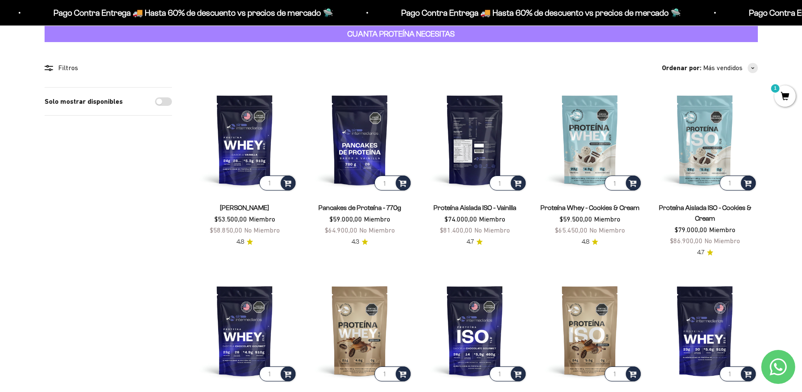
click at [486, 159] on img at bounding box center [475, 139] width 105 height 105
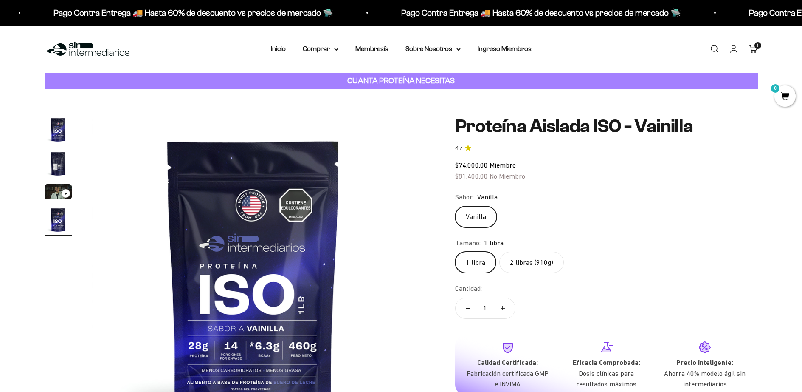
scroll to position [0, 998]
click at [520, 258] on label "2 libras (910g)" at bounding box center [532, 261] width 65 height 21
click at [455, 251] on input "2 libras (910g)" at bounding box center [455, 251] width 0 height 0
